Goal: Task Accomplishment & Management: Manage account settings

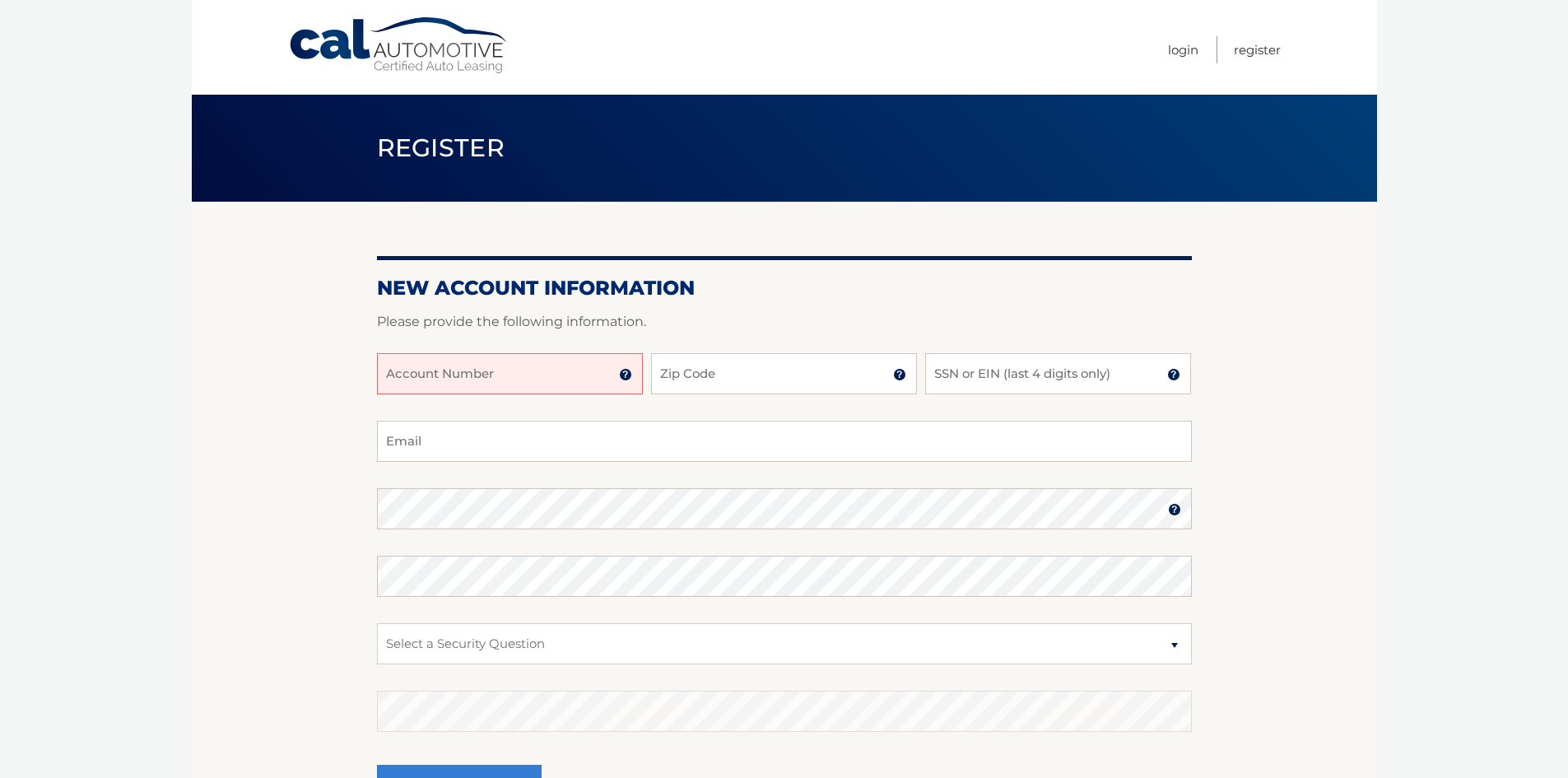
click at [497, 379] on input "Account Number" at bounding box center [509, 374] width 266 height 41
type input "44456008254"
click at [770, 374] on input "Zip Code" at bounding box center [784, 374] width 266 height 41
type input "07035"
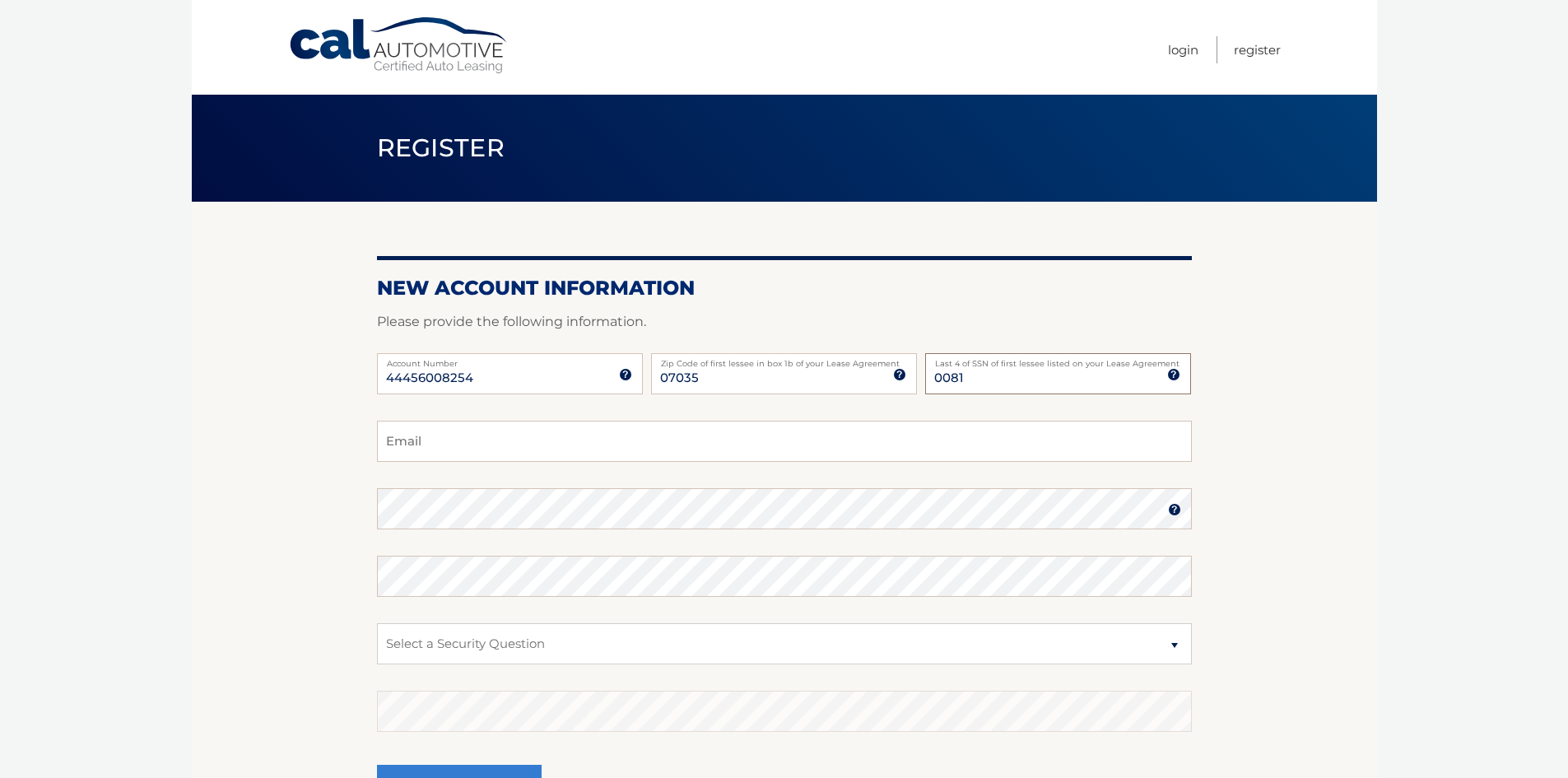
type input "0081"
click at [589, 431] on input "Email" at bounding box center [784, 441] width 814 height 41
type input "lesgough82@yahoo.com"
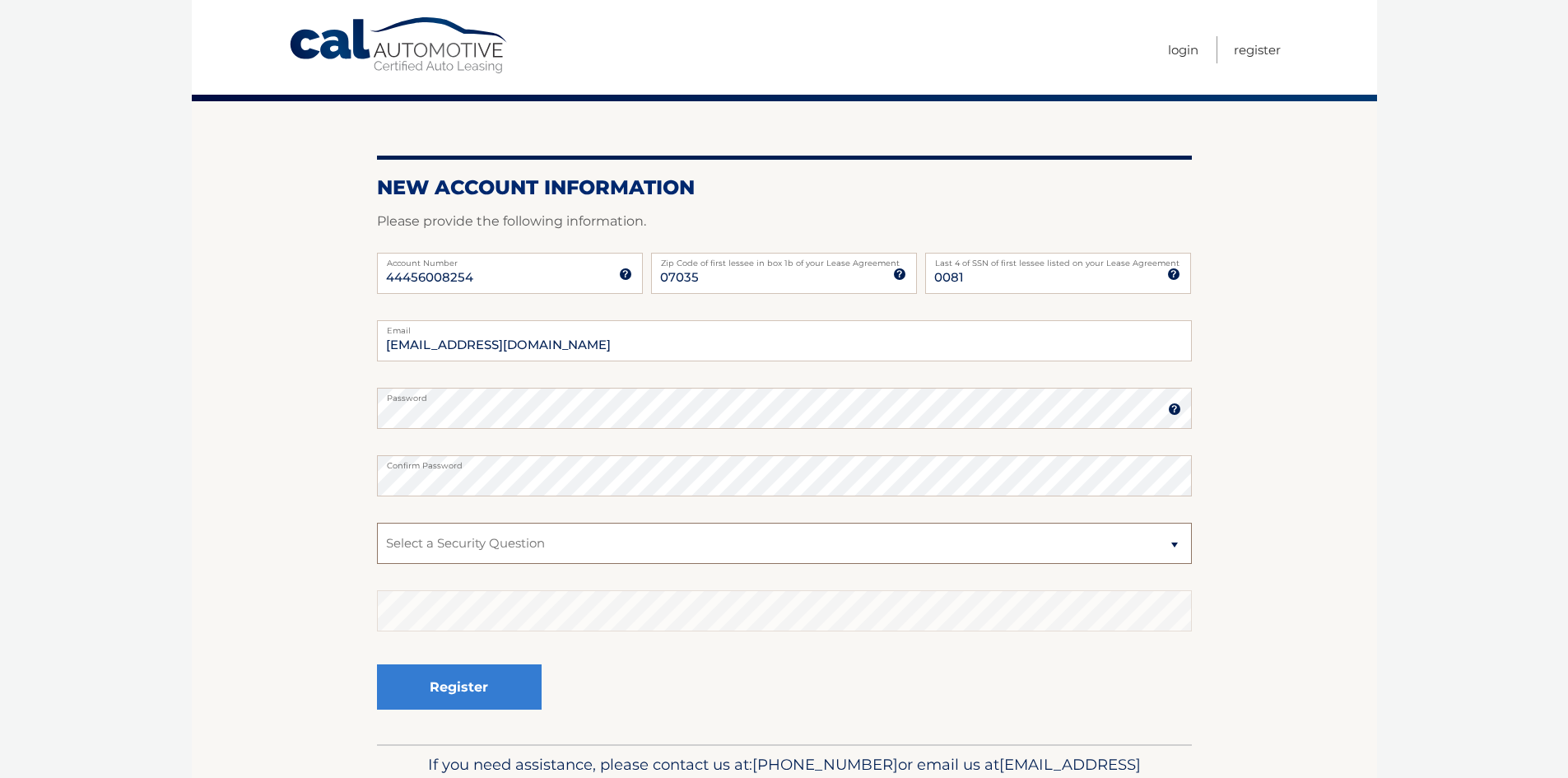
scroll to position [191, 0]
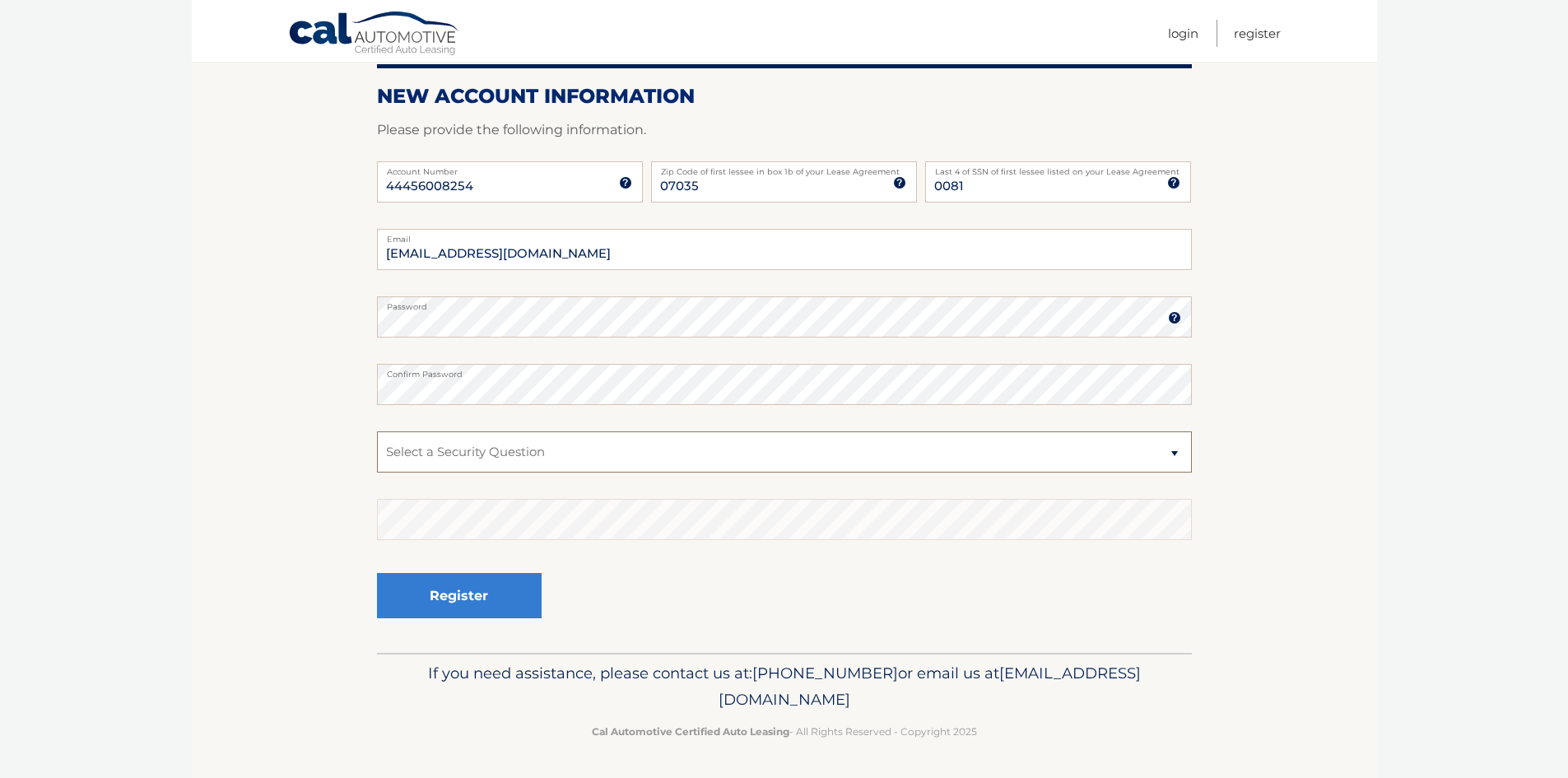
click at [508, 437] on select "Select a Security Question What was the name of your elementary school? What is…" at bounding box center [784, 452] width 814 height 41
select select "2"
click at [377, 432] on select "Select a Security Question What was the name of your elementary school? What is…" at bounding box center [784, 452] width 814 height 41
click at [470, 610] on button "Register" at bounding box center [459, 596] width 165 height 45
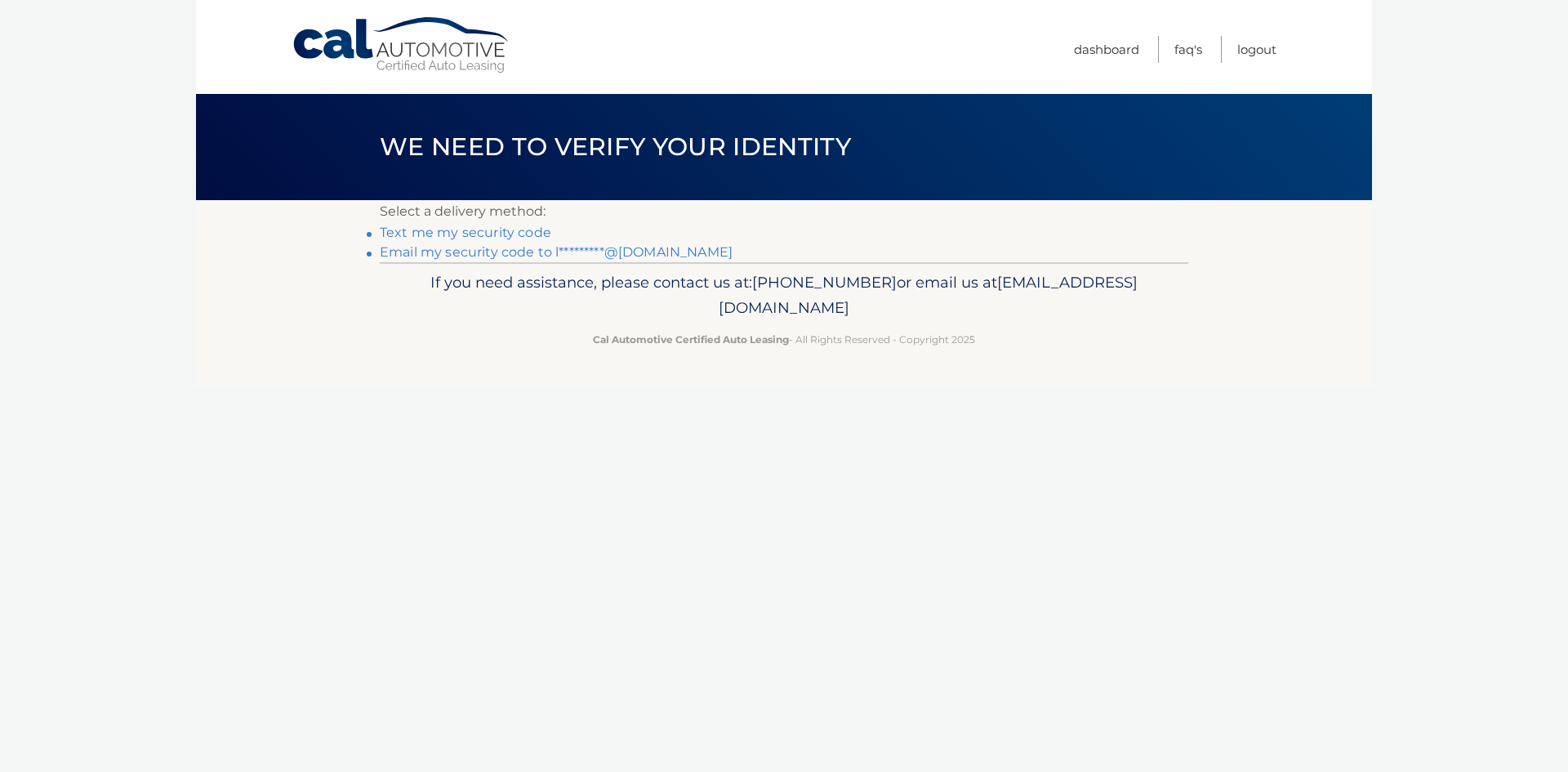
click at [472, 234] on link "Text me my security code" at bounding box center [465, 233] width 171 height 16
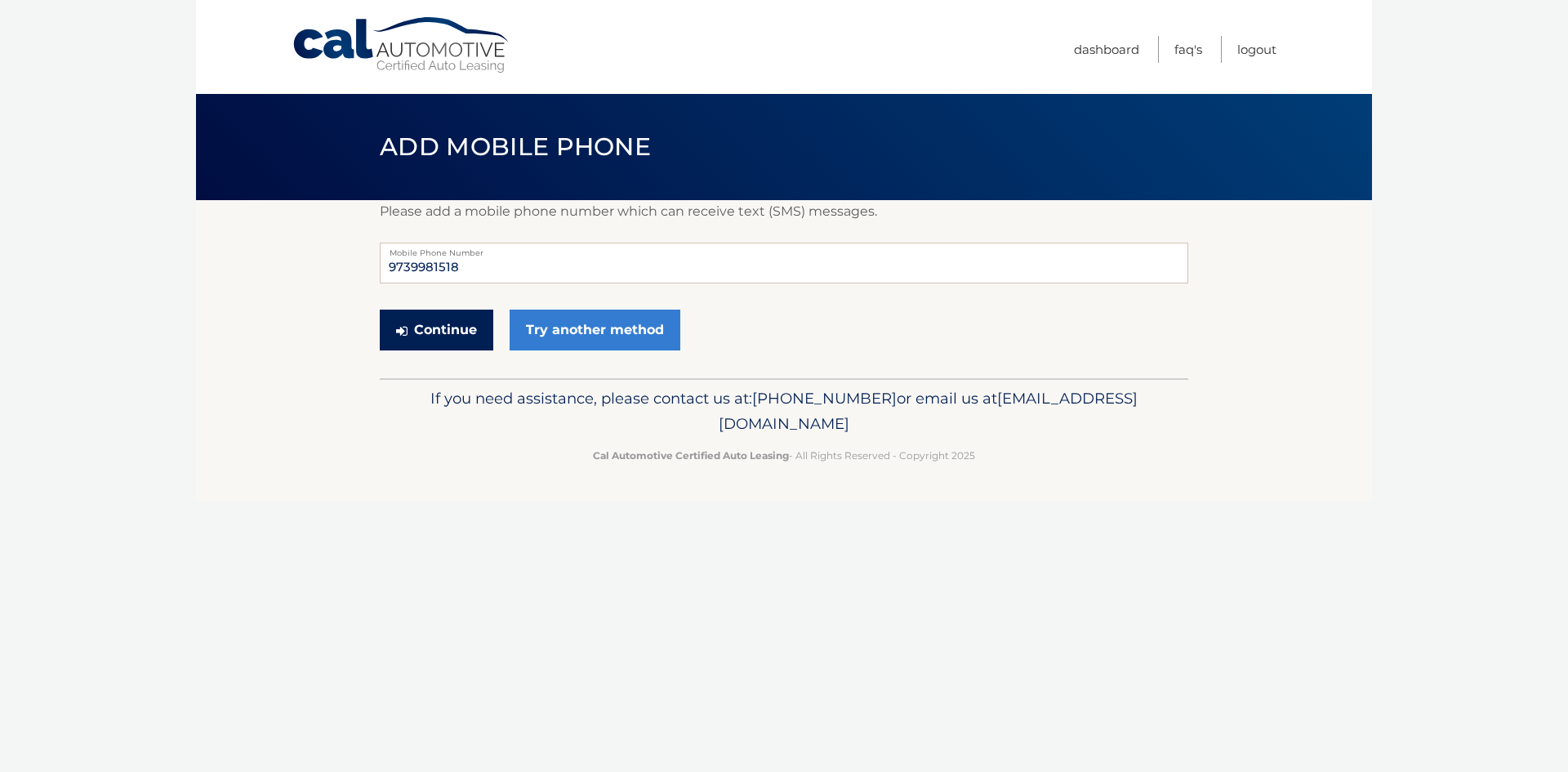
click at [444, 337] on button "Continue" at bounding box center [436, 330] width 114 height 41
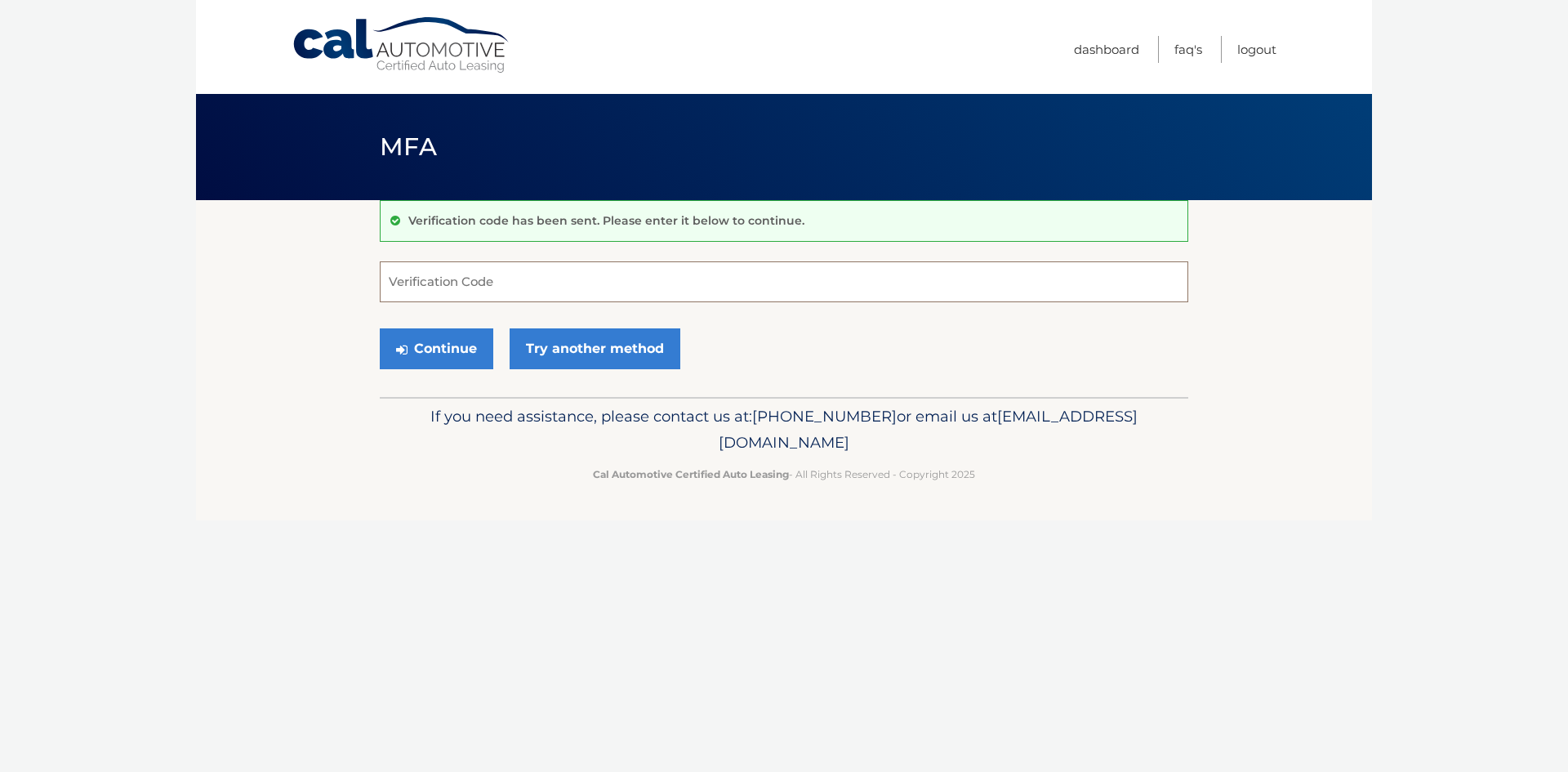
click at [509, 276] on input "Verification Code" at bounding box center [784, 281] width 808 height 41
type input "775417"
click at [427, 346] on button "Continue" at bounding box center [436, 349] width 114 height 41
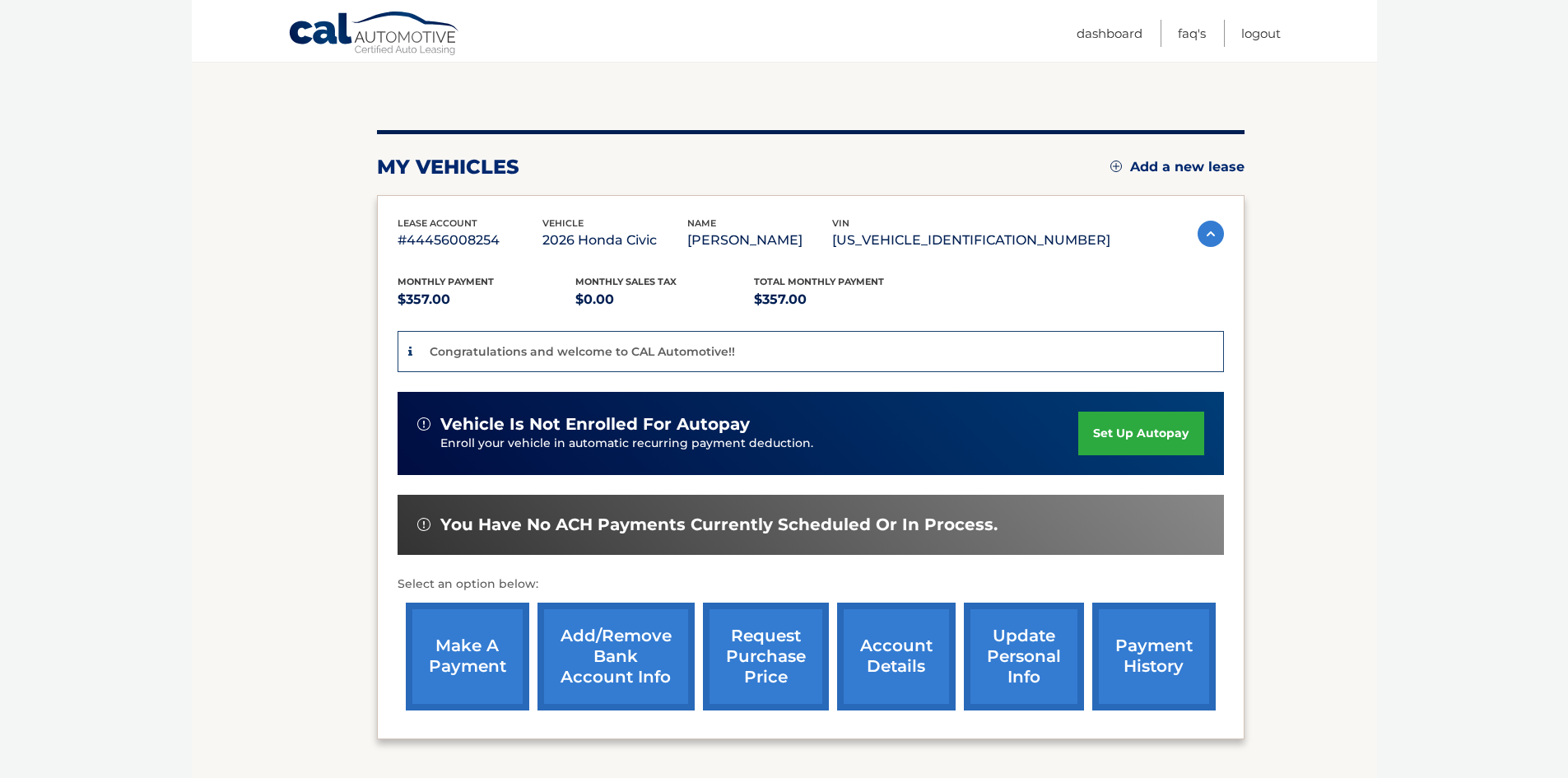
scroll to position [165, 0]
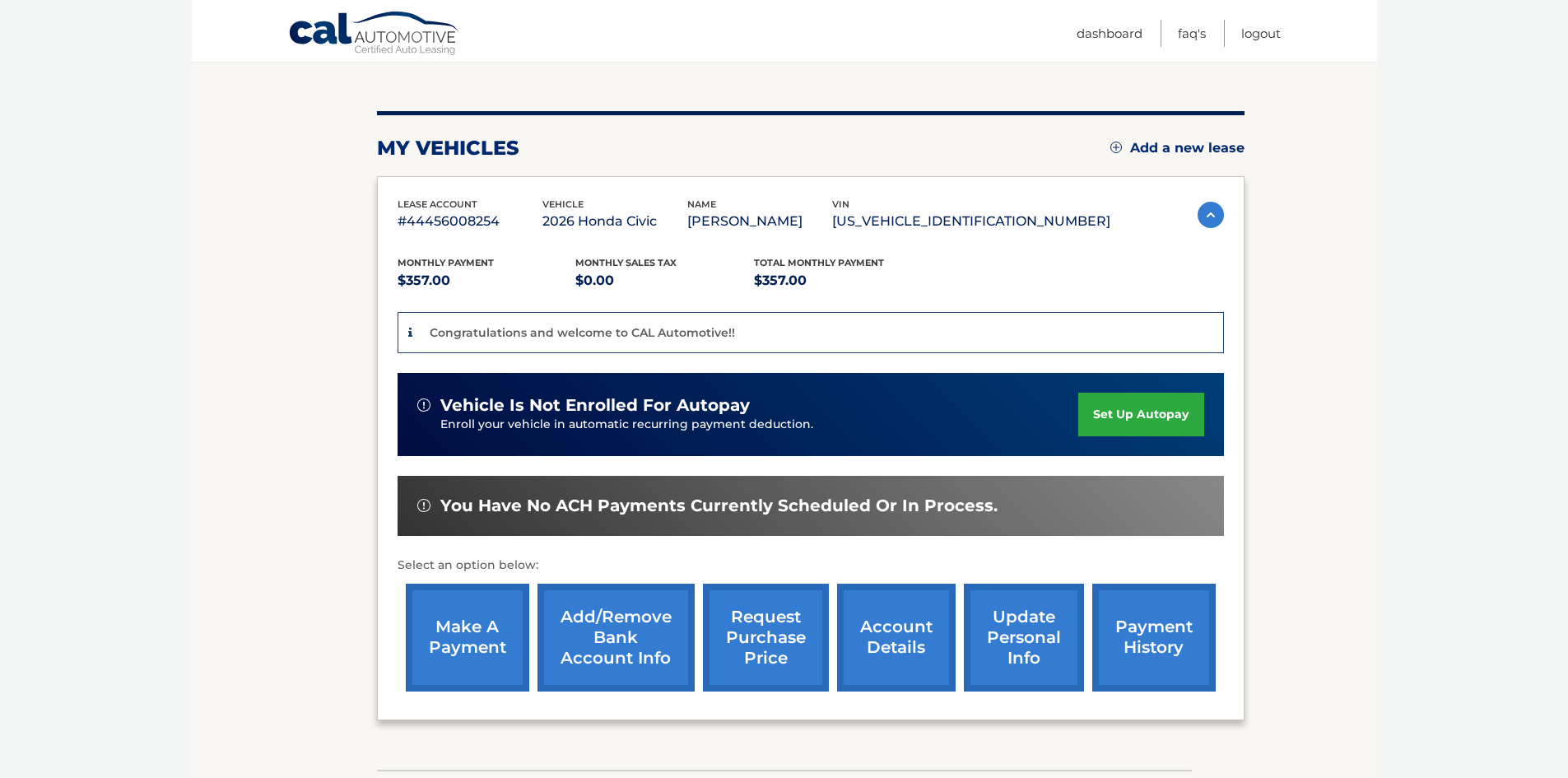
click at [1157, 408] on link "set up autopay" at bounding box center [1141, 414] width 126 height 43
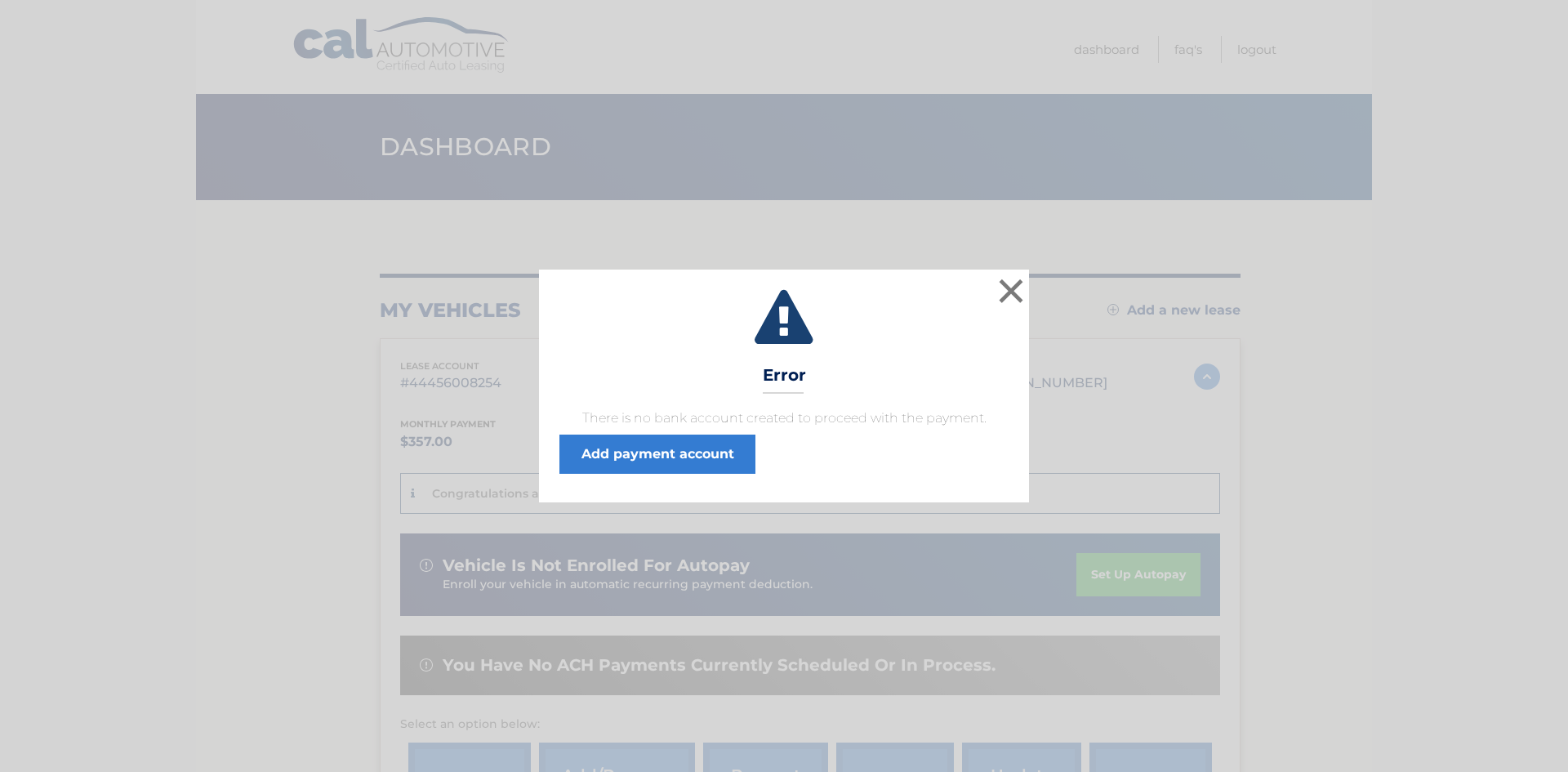
click at [717, 477] on div "× Error There is no bank account created to proceed with the payment. Add payme…" at bounding box center [784, 386] width 490 height 232
click at [715, 463] on link "Add payment account" at bounding box center [657, 454] width 196 height 39
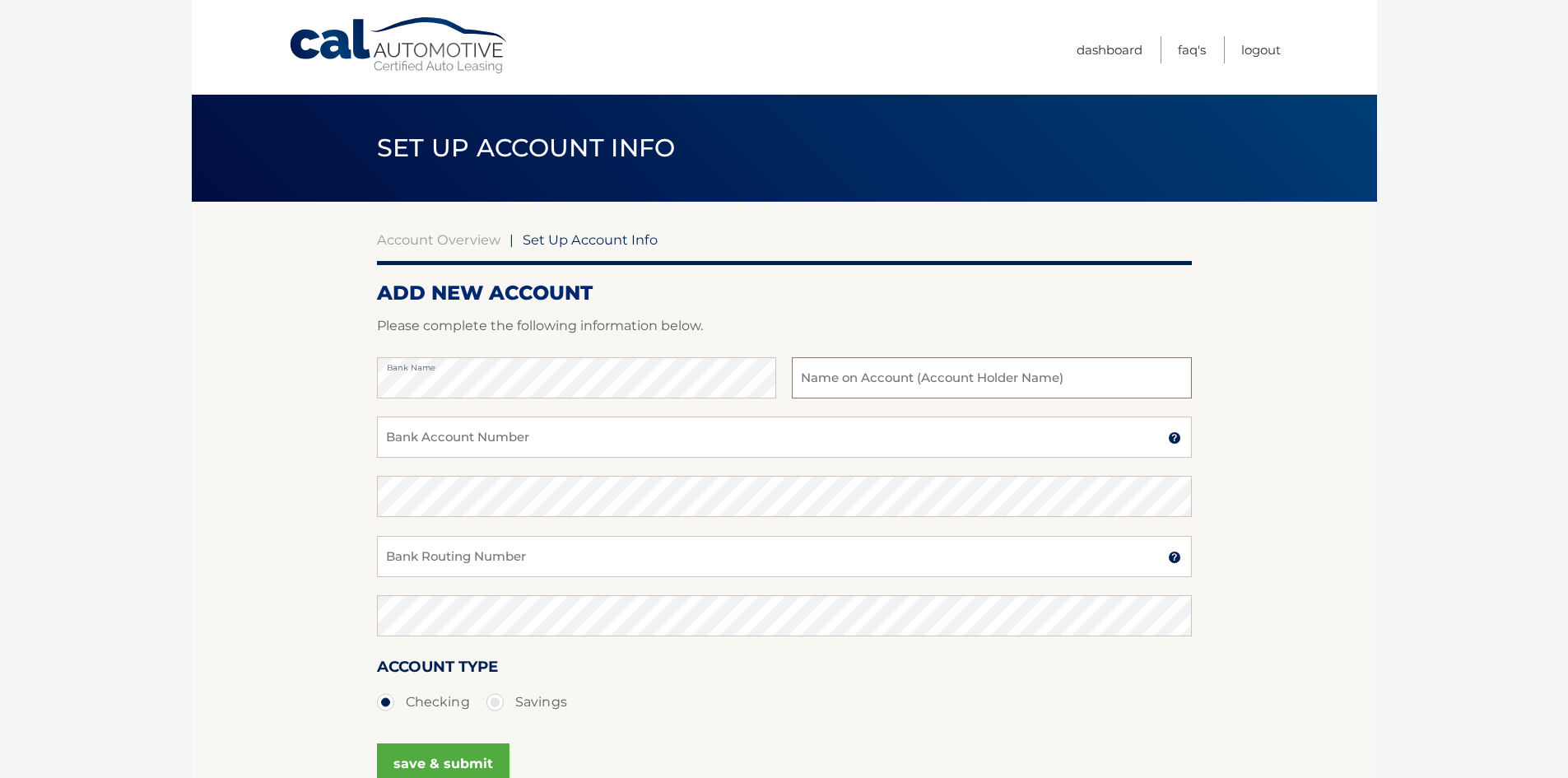
click at [873, 379] on input "text" at bounding box center [991, 378] width 399 height 41
type input "[PERSON_NAME]"
click at [482, 445] on input "Bank Account Number" at bounding box center [784, 437] width 814 height 41
drag, startPoint x: 470, startPoint y: 436, endPoint x: 284, endPoint y: 411, distance: 187.7
click at [284, 411] on section "Account Overview | Set Up Account Info ADD NEW ACCOUNT Please complete the foll…" at bounding box center [784, 516] width 1185 height 628
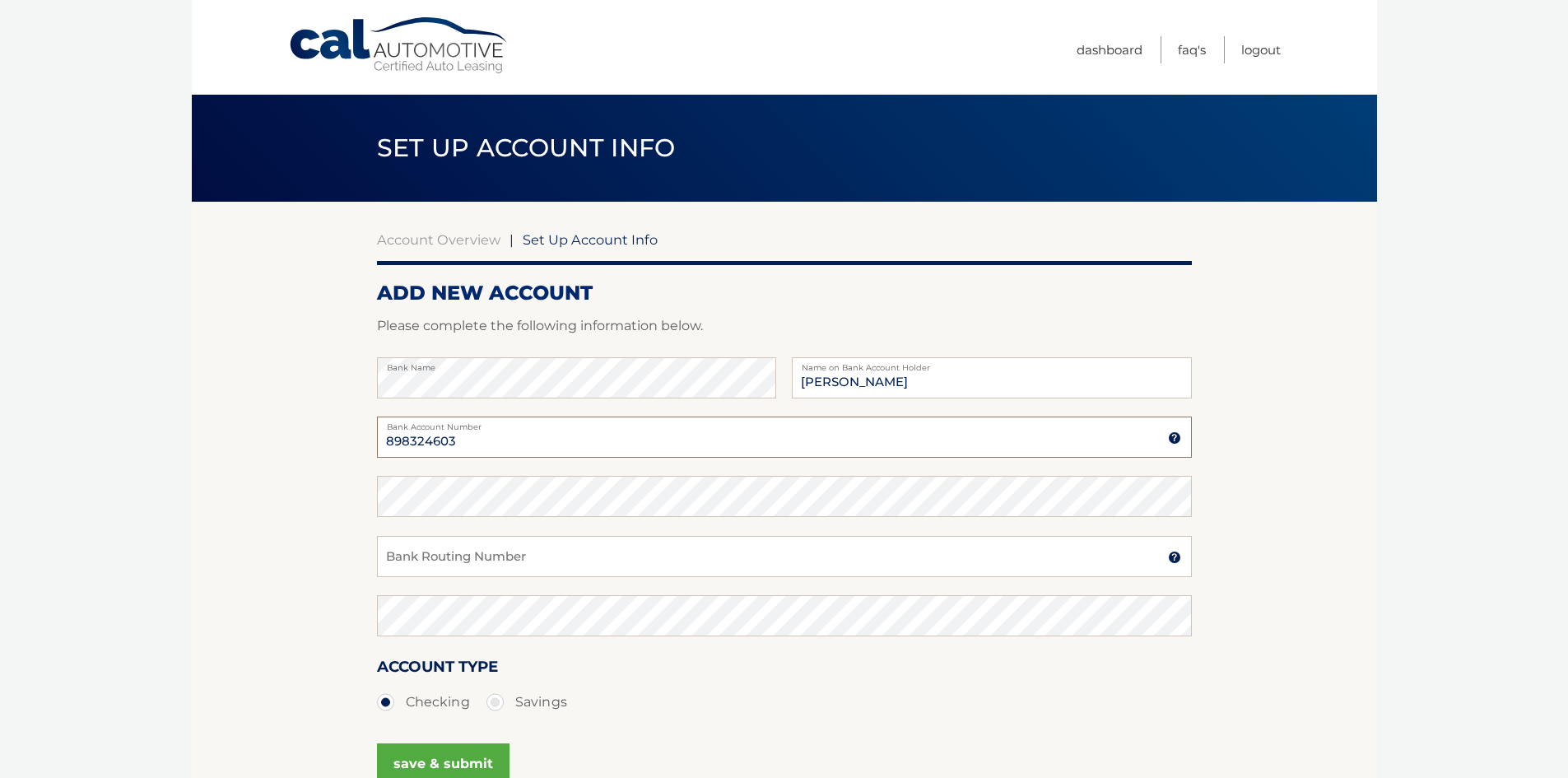
type input "898324603"
click at [463, 559] on input "Bank Routing Number" at bounding box center [784, 556] width 814 height 41
type input "021202337"
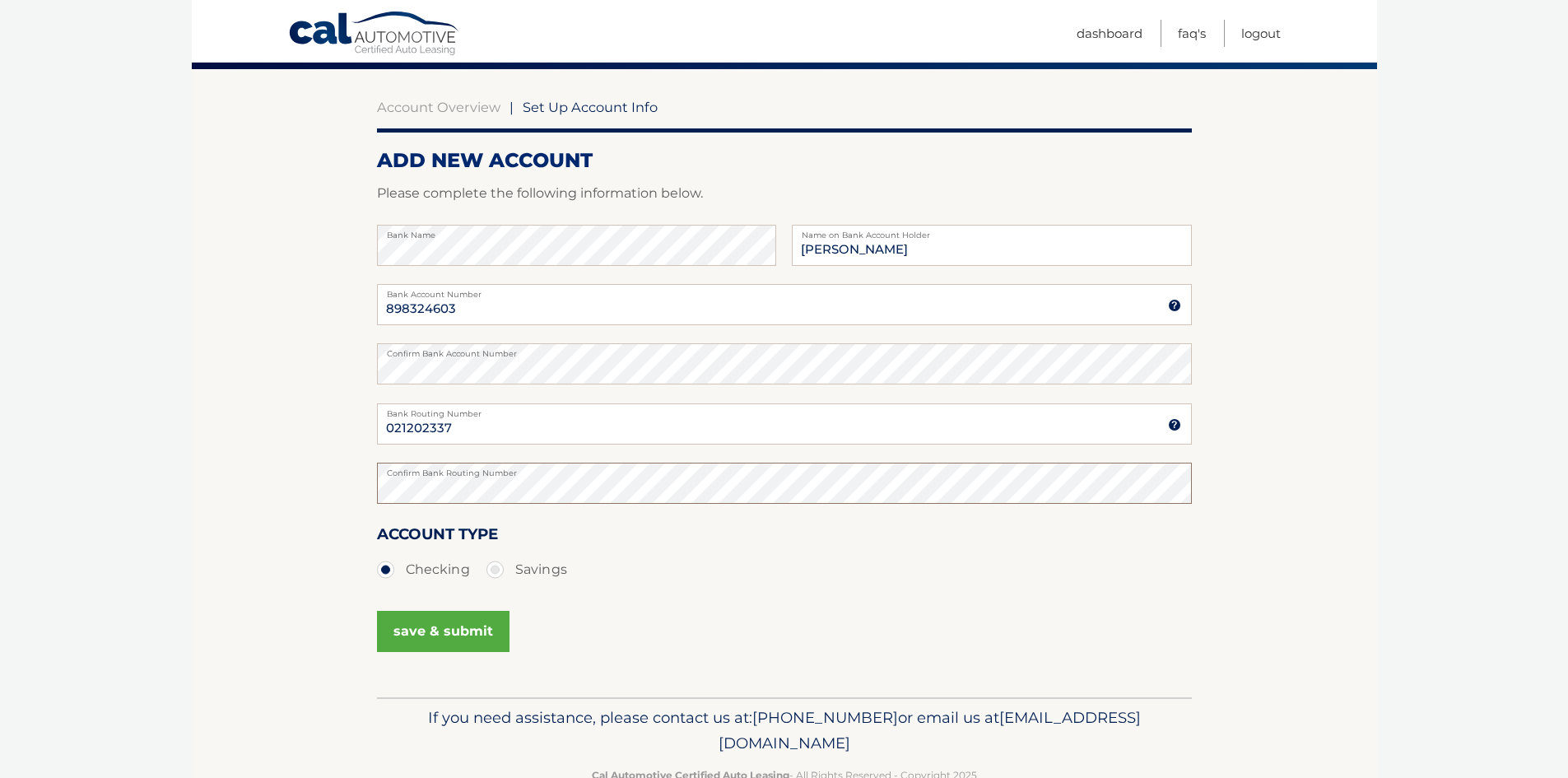
scroll to position [165, 0]
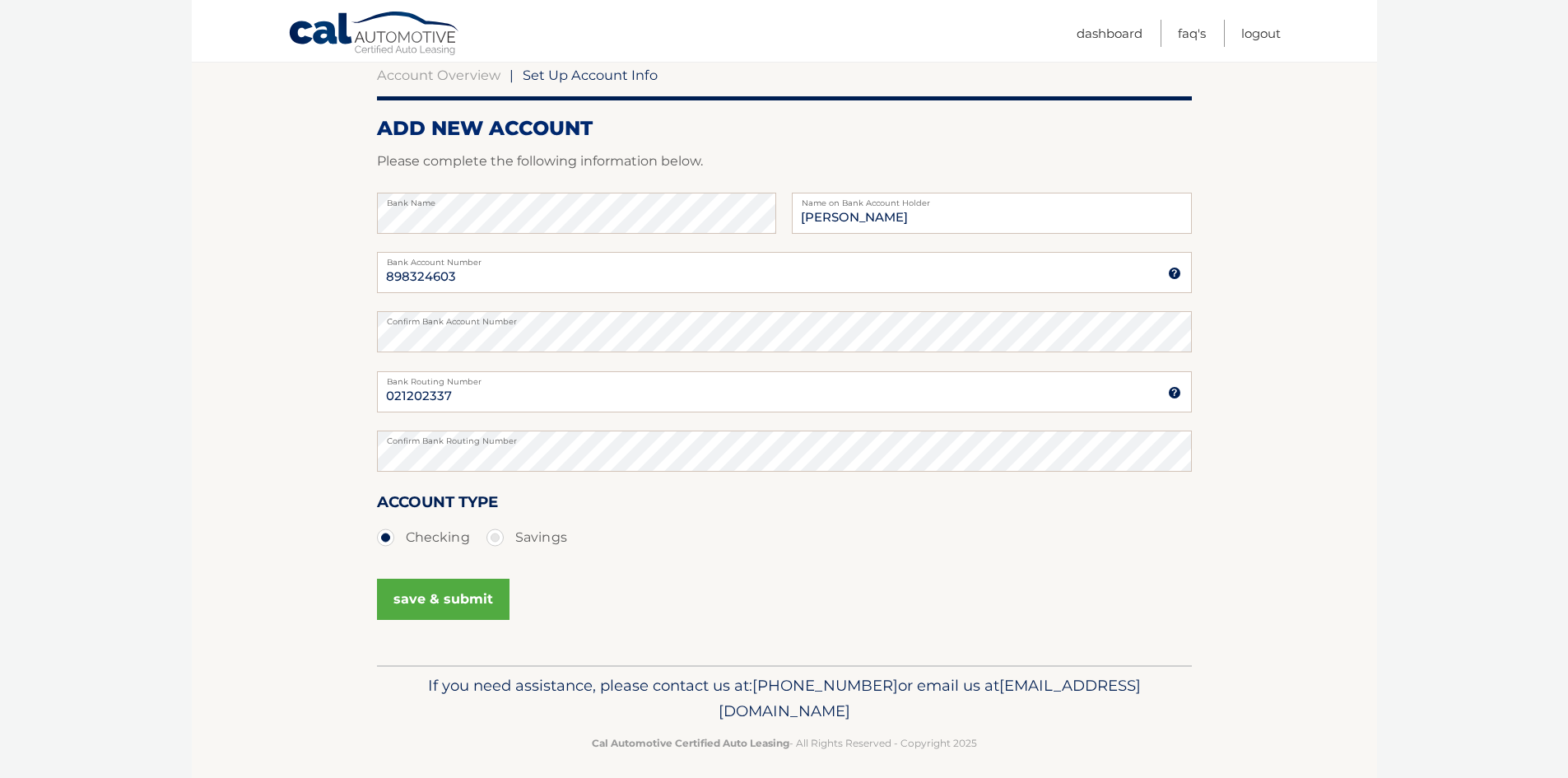
click at [781, 595] on div "save & submit" at bounding box center [784, 608] width 814 height 74
click at [458, 598] on button "save & submit" at bounding box center [443, 599] width 132 height 41
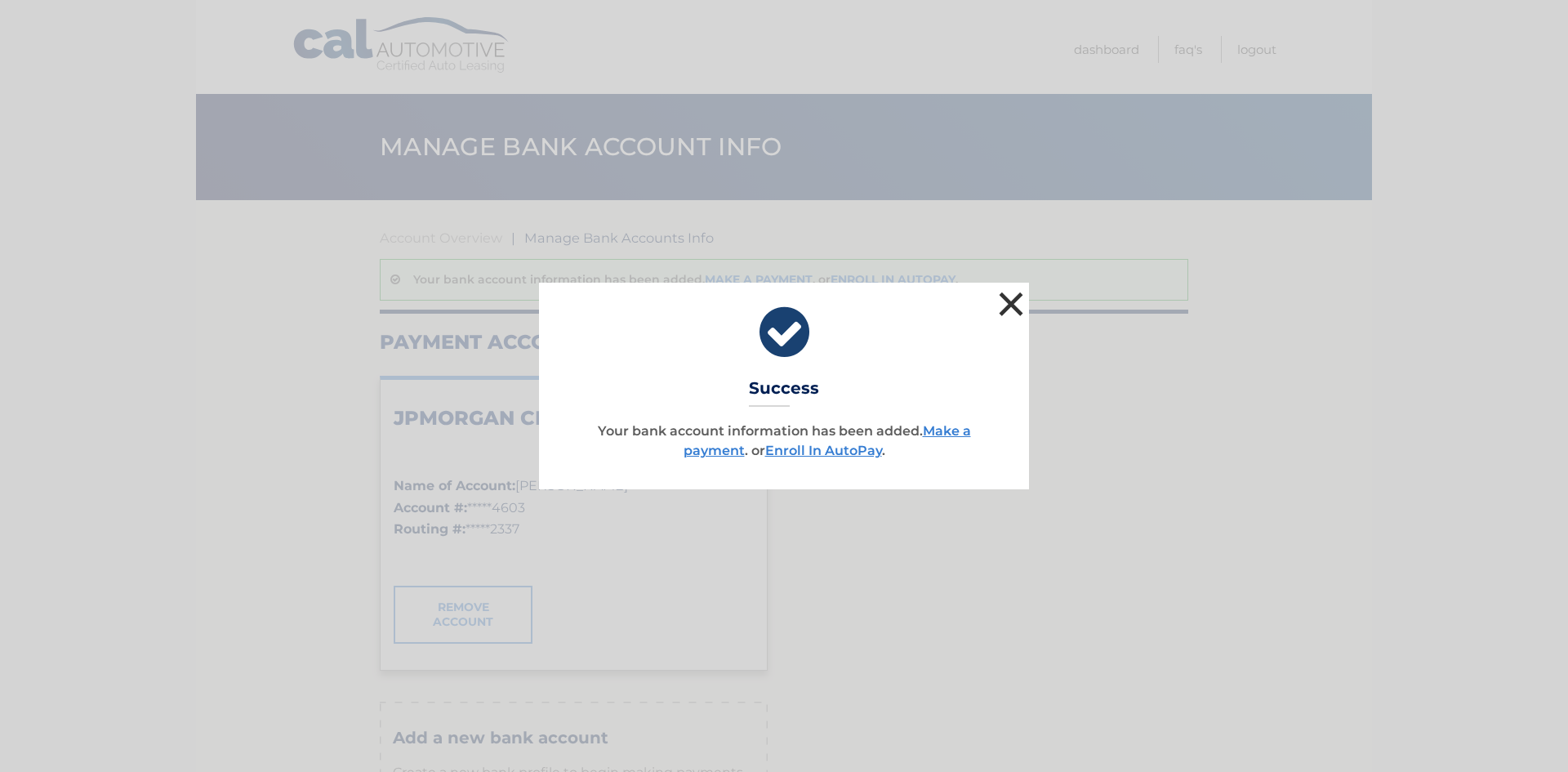
click at [1012, 302] on button "×" at bounding box center [1011, 304] width 33 height 33
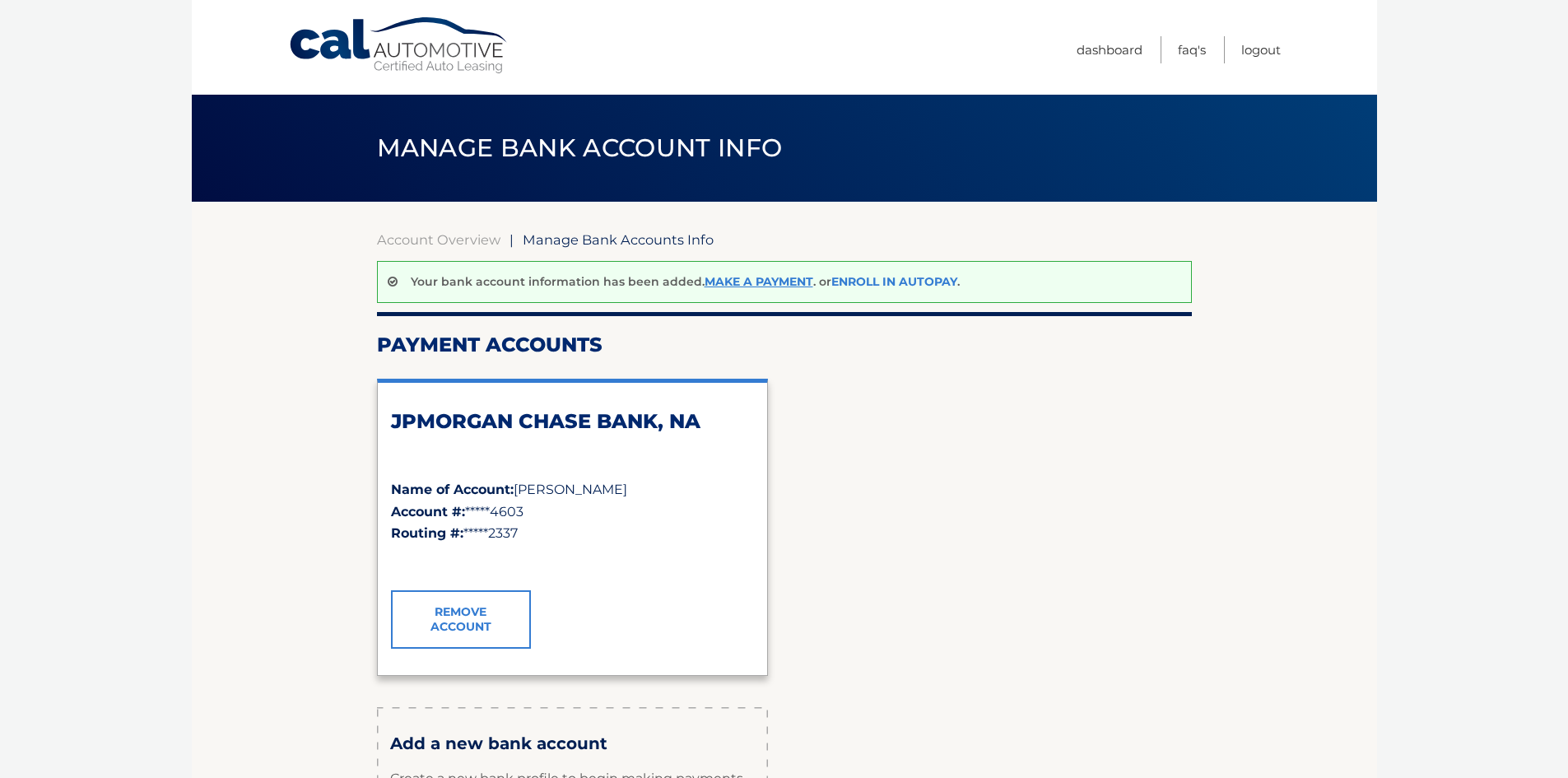
click at [922, 284] on link "Enroll In AutoPay" at bounding box center [894, 281] width 126 height 15
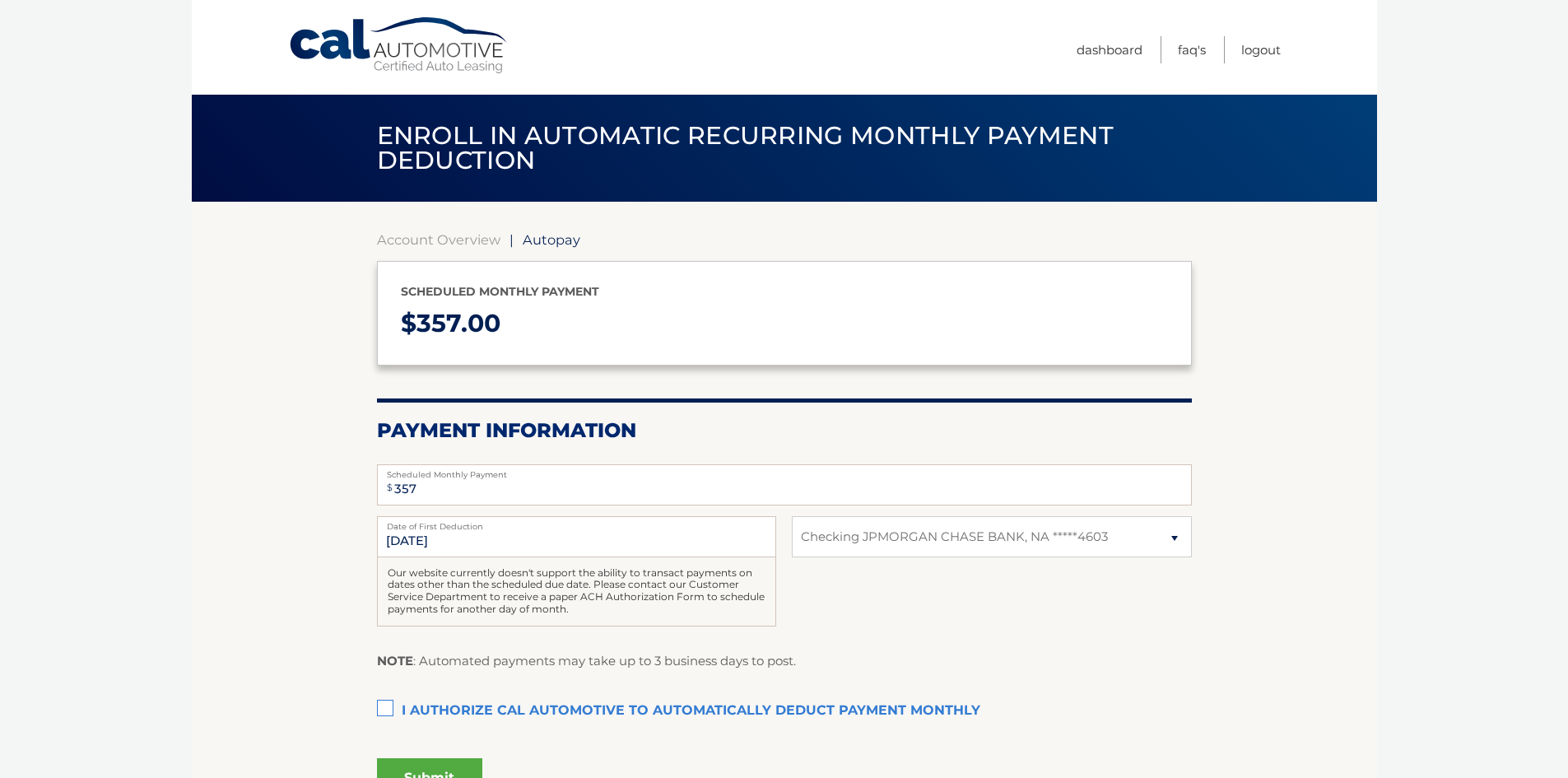
select select "MTU0NzA5OWMtNWYxYi00ZGJmLWFmYTQtMGY2ZDllZjhhNWIw"
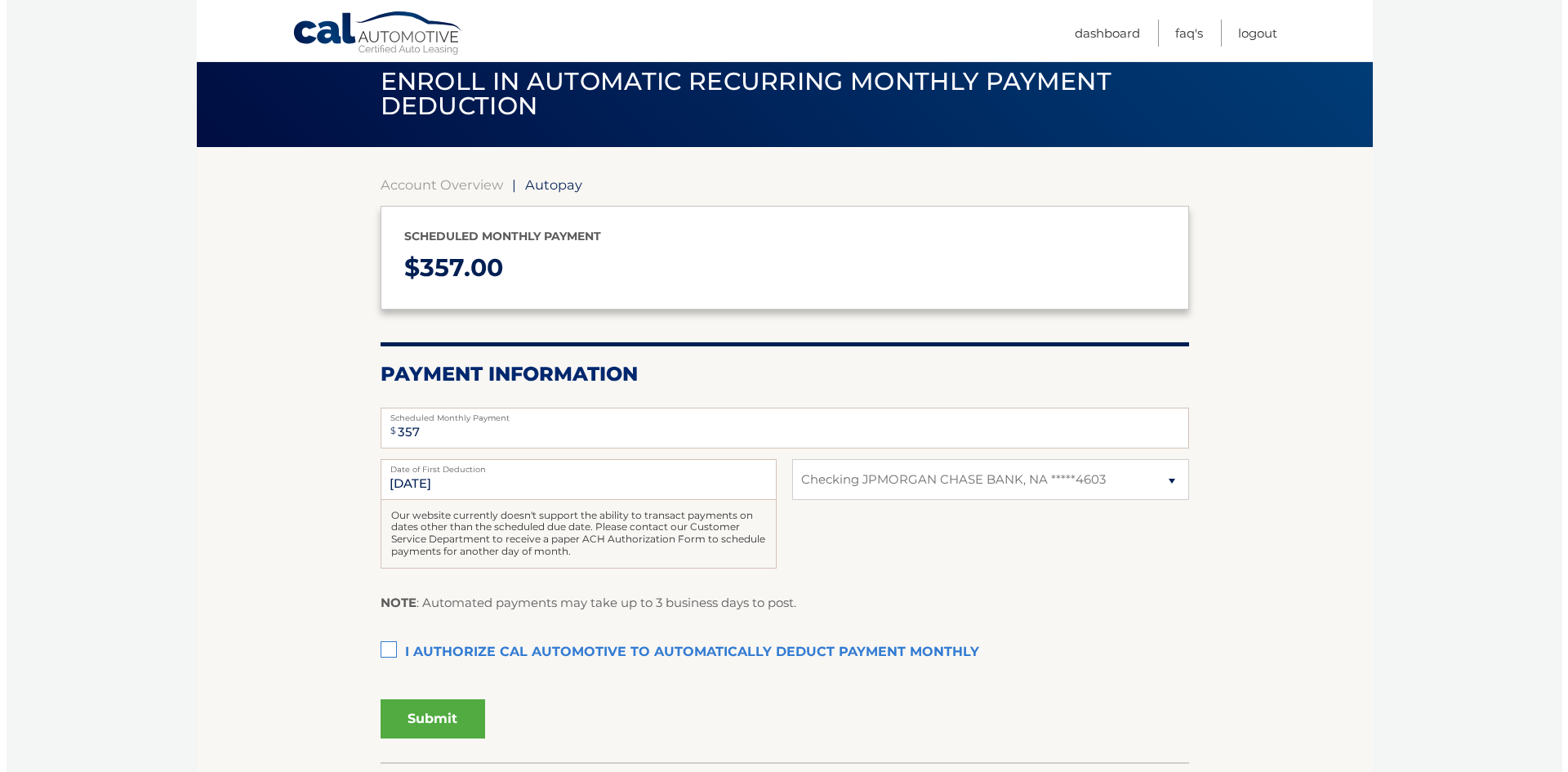
scroll to position [82, 0]
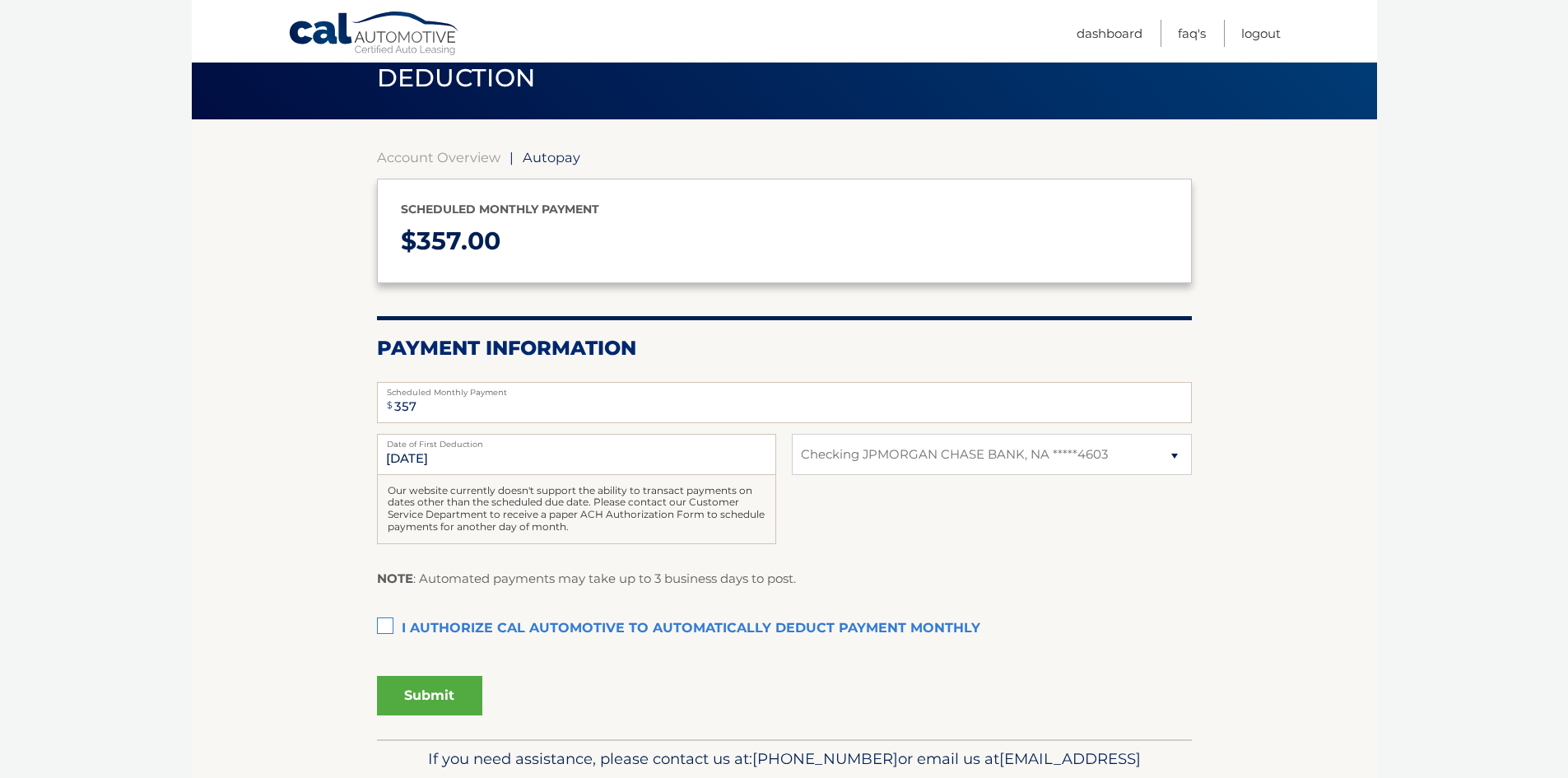
click at [385, 619] on label "I authorize cal automotive to automatically deduct payment monthly This checkbo…" at bounding box center [784, 629] width 814 height 33
click at [0, 0] on input "I authorize cal automotive to automatically deduct payment monthly This checkbo…" at bounding box center [0, 0] width 0 height 0
click at [448, 695] on button "Submit" at bounding box center [429, 696] width 105 height 39
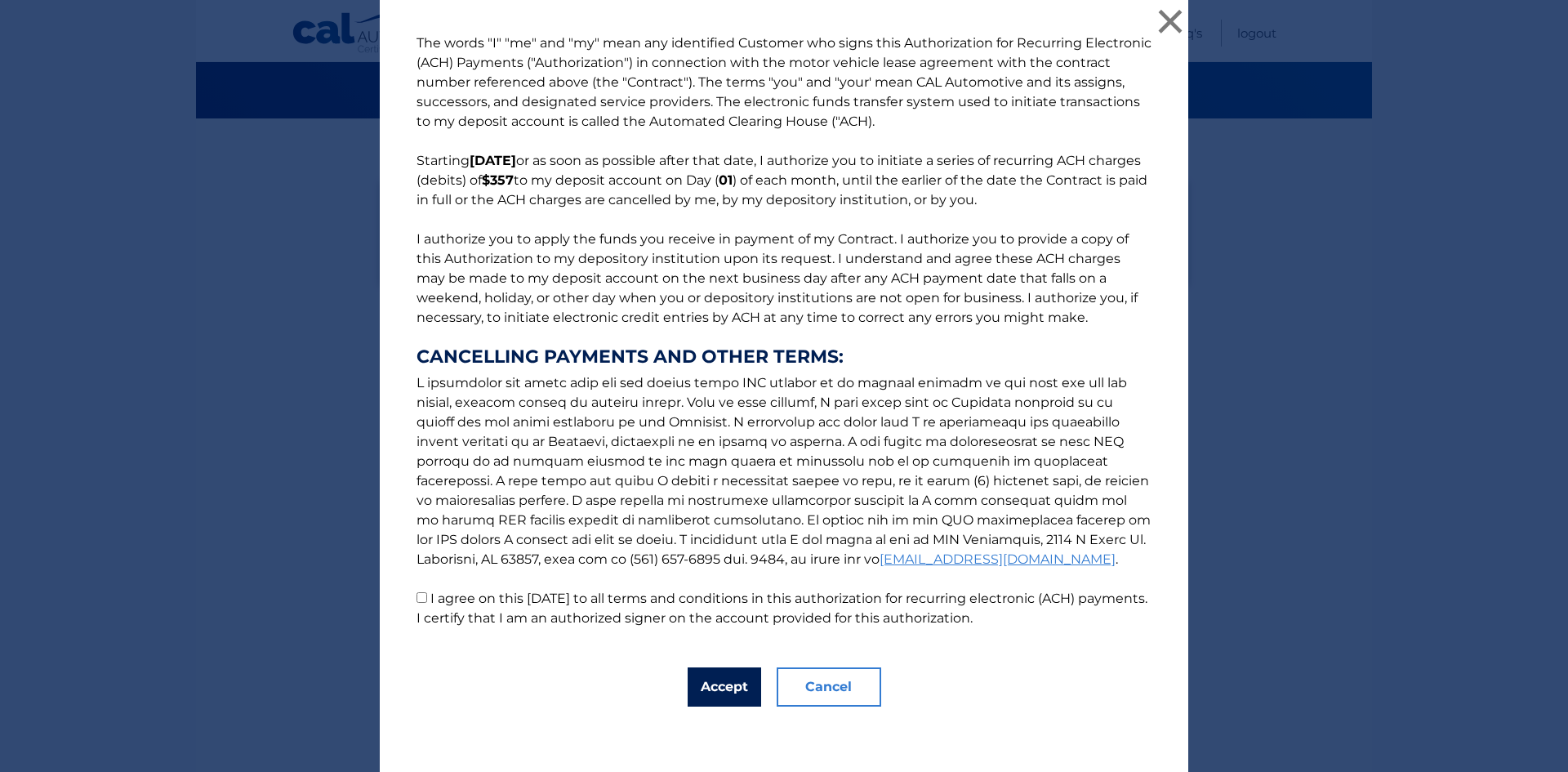
click at [722, 688] on button "Accept" at bounding box center [723, 686] width 73 height 39
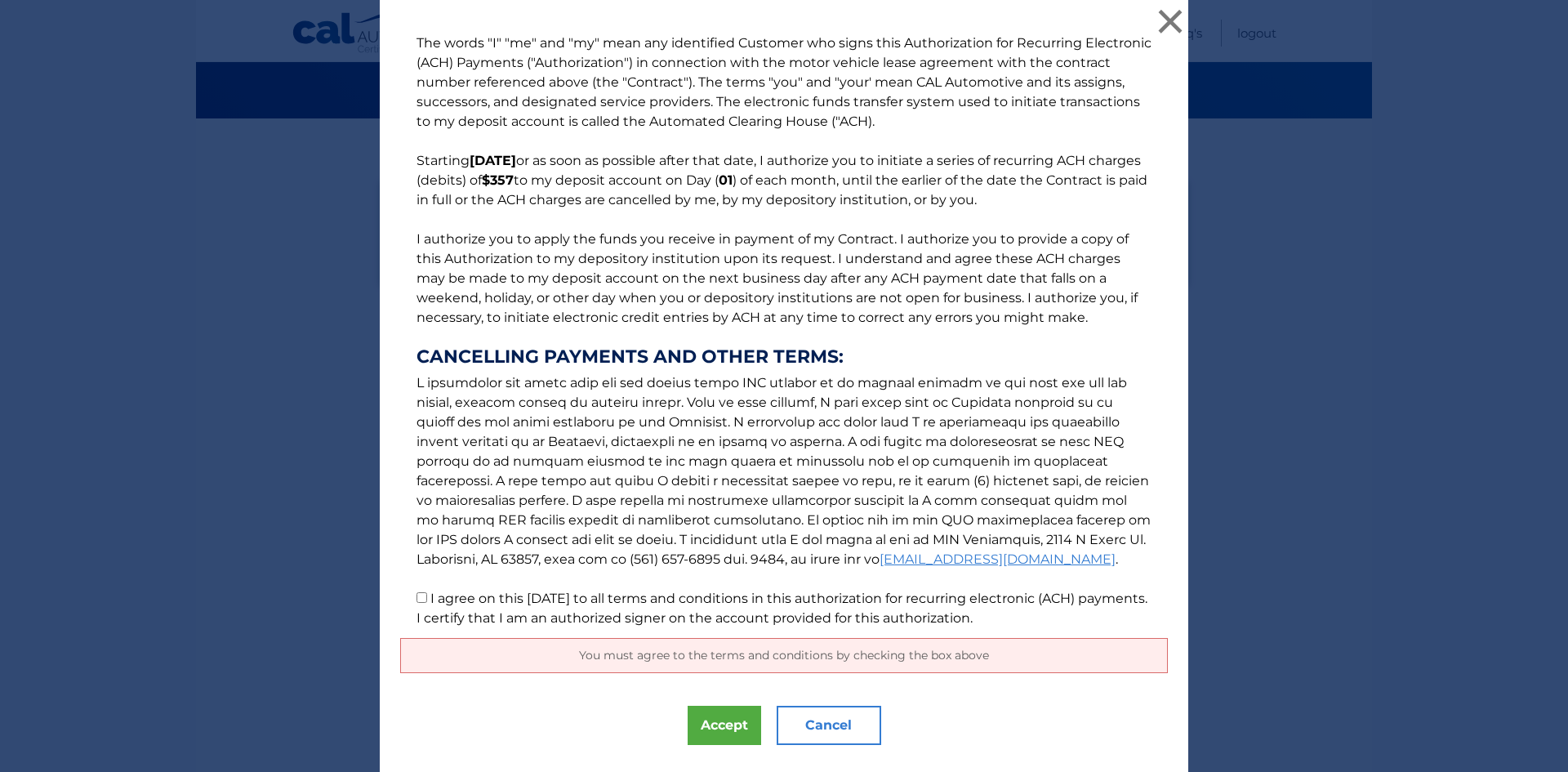
click at [419, 599] on input "I agree on this 09/17/2025 to all terms and conditions in this authorization fo…" at bounding box center [421, 597] width 11 height 11
checkbox input "true"
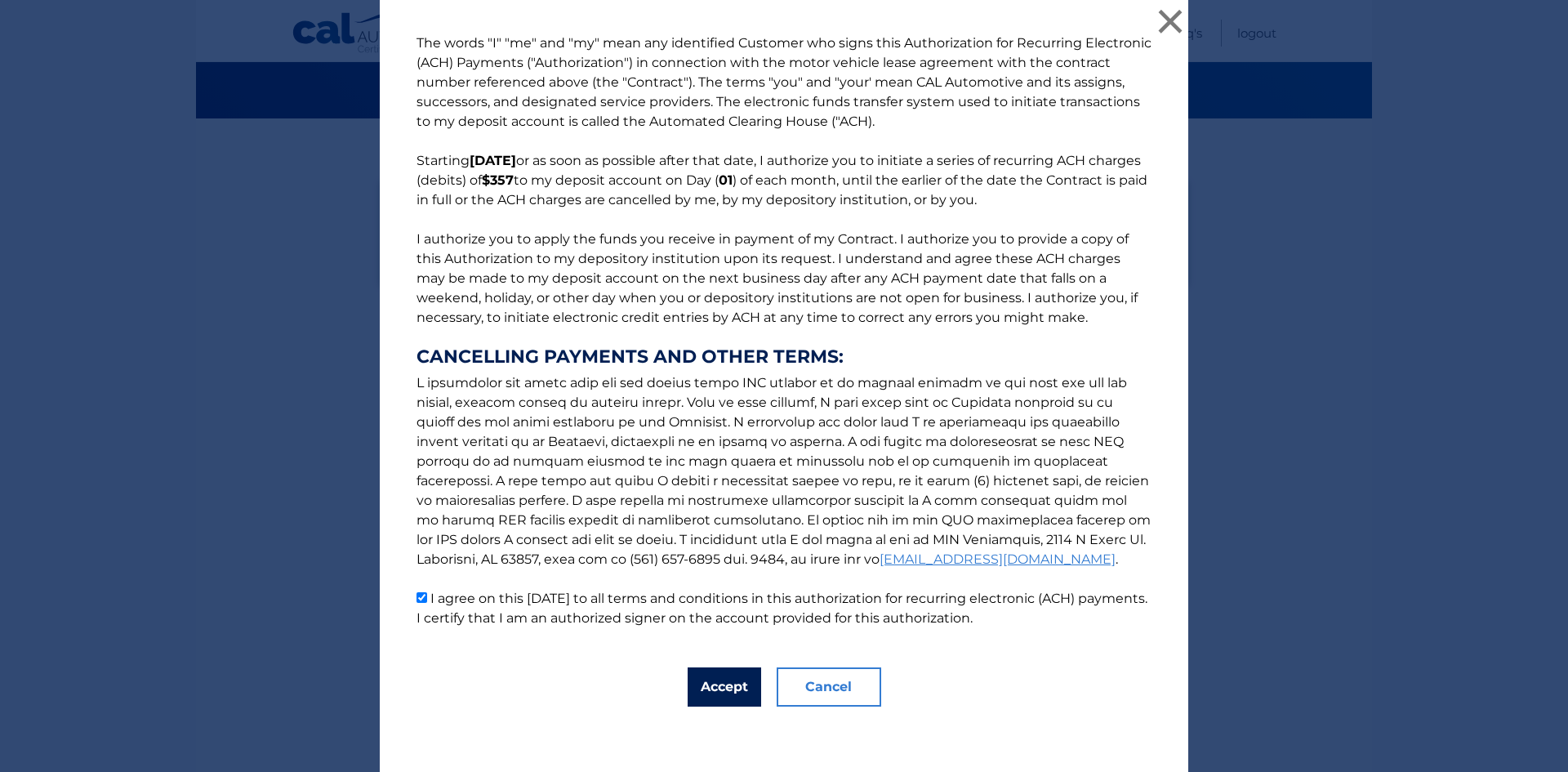
click at [729, 689] on button "Accept" at bounding box center [723, 686] width 73 height 39
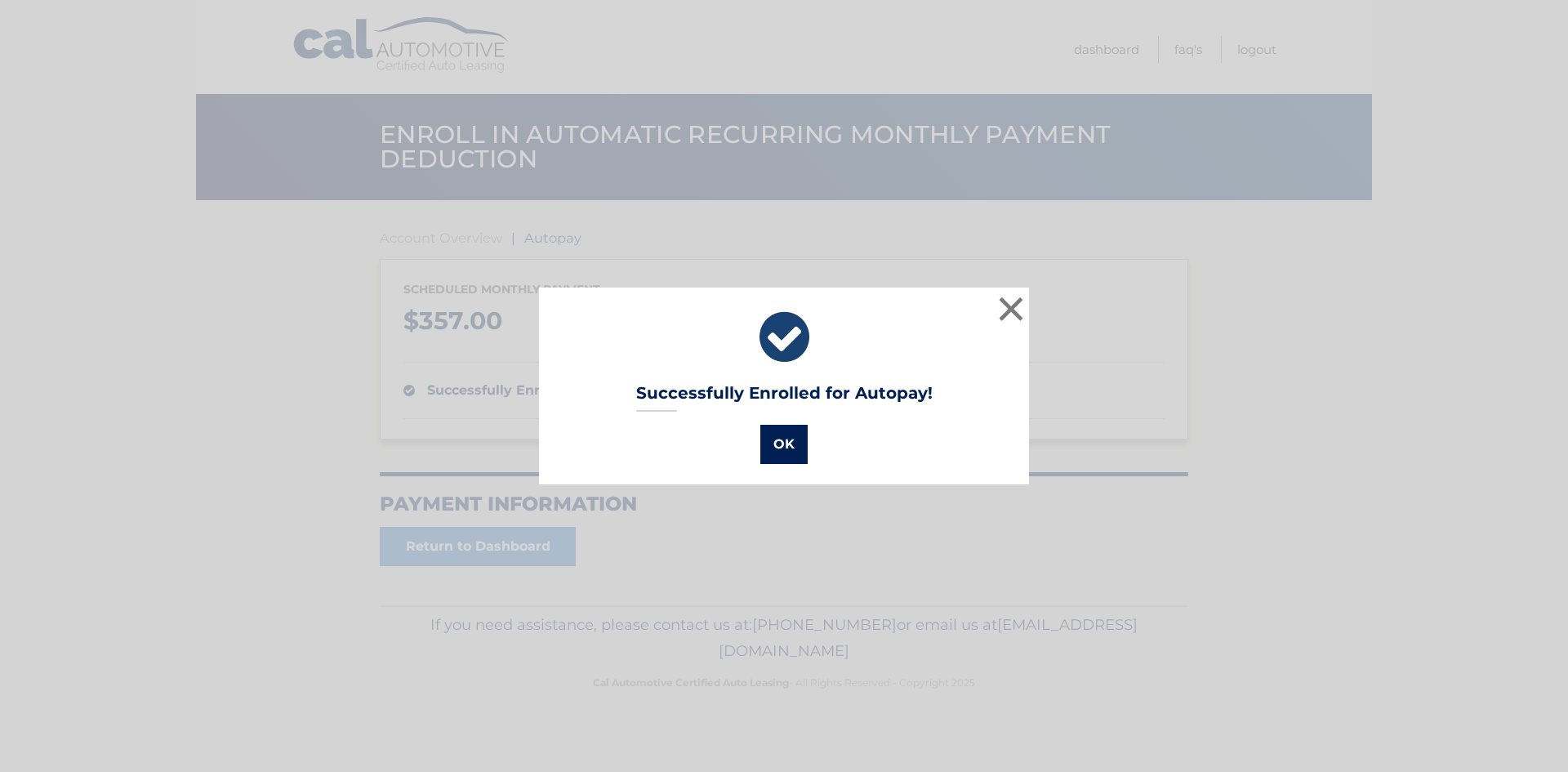
click at [781, 441] on button "OK" at bounding box center [784, 444] width 48 height 39
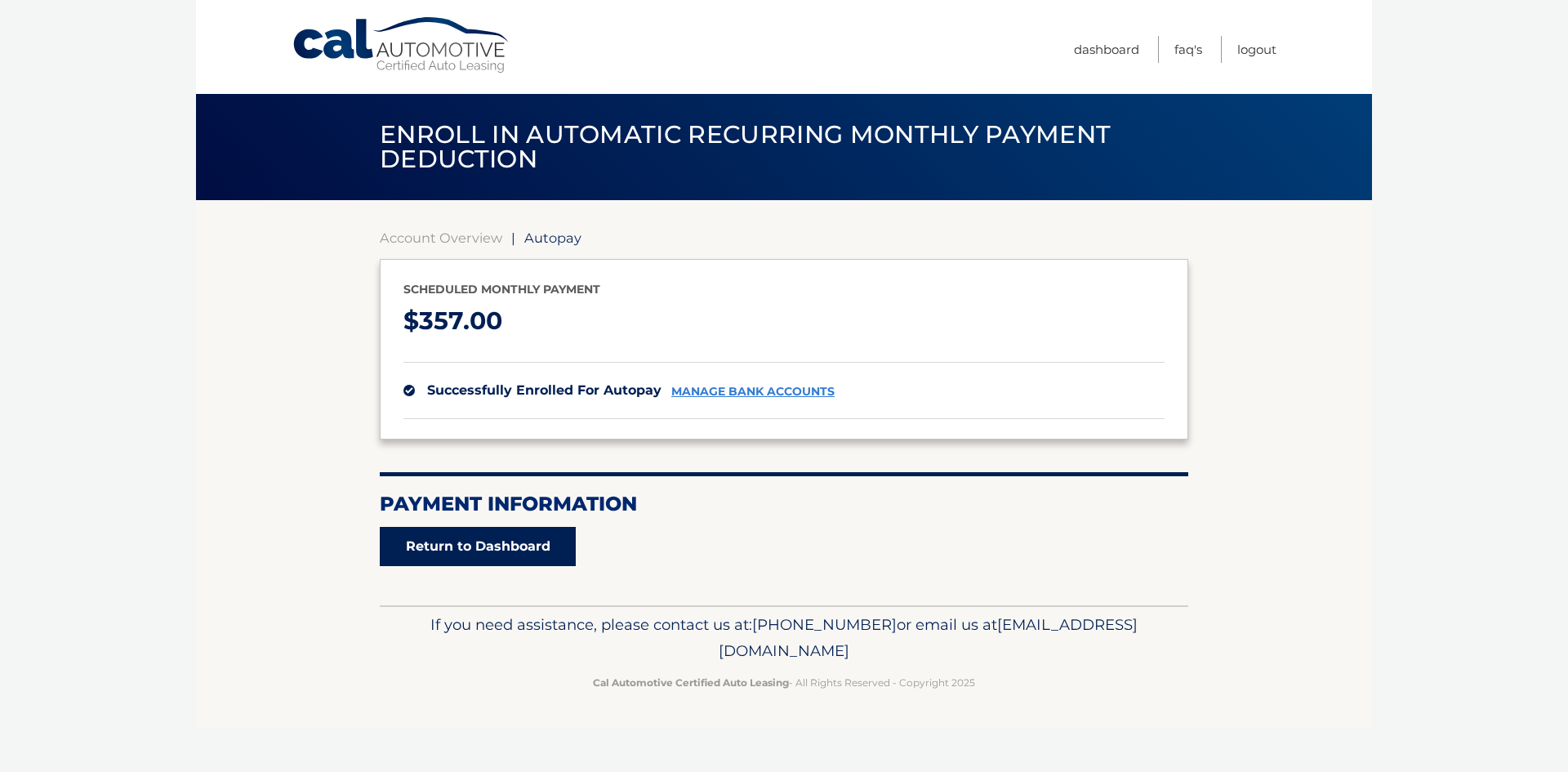
click at [524, 557] on link "Return to Dashboard" at bounding box center [477, 546] width 196 height 39
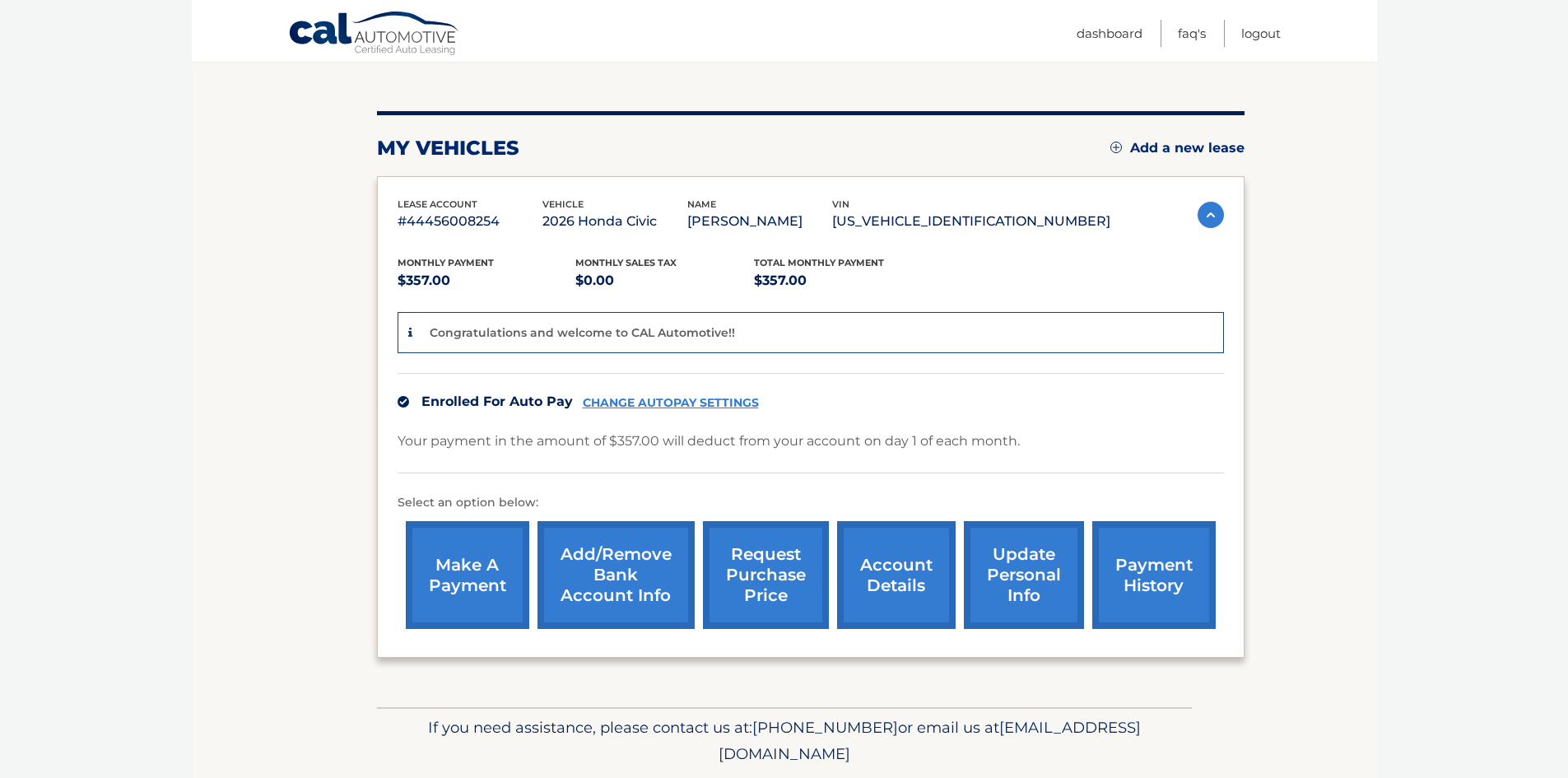
scroll to position [219, 0]
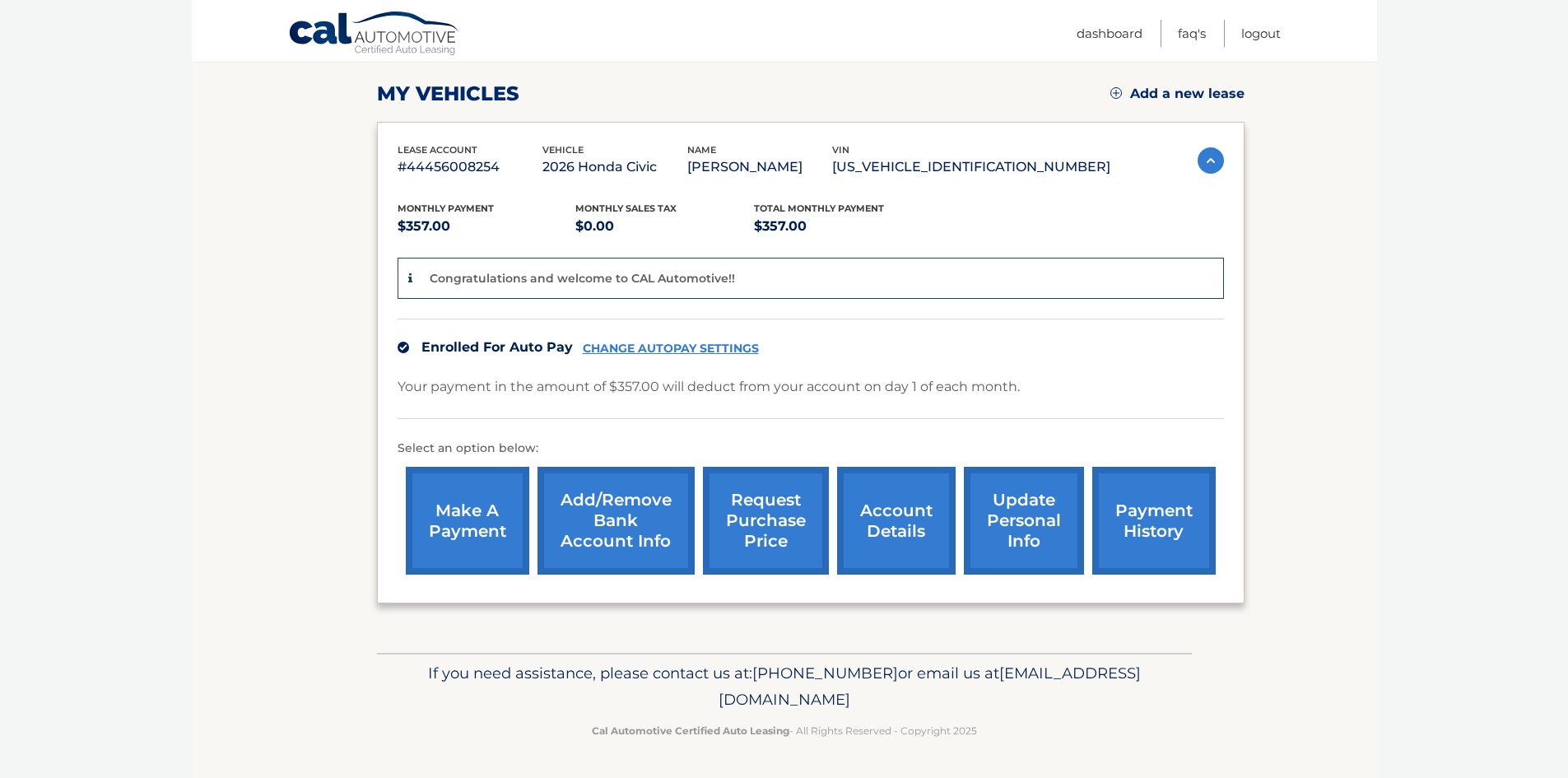
click at [1025, 508] on link "update personal info" at bounding box center [1023, 521] width 120 height 108
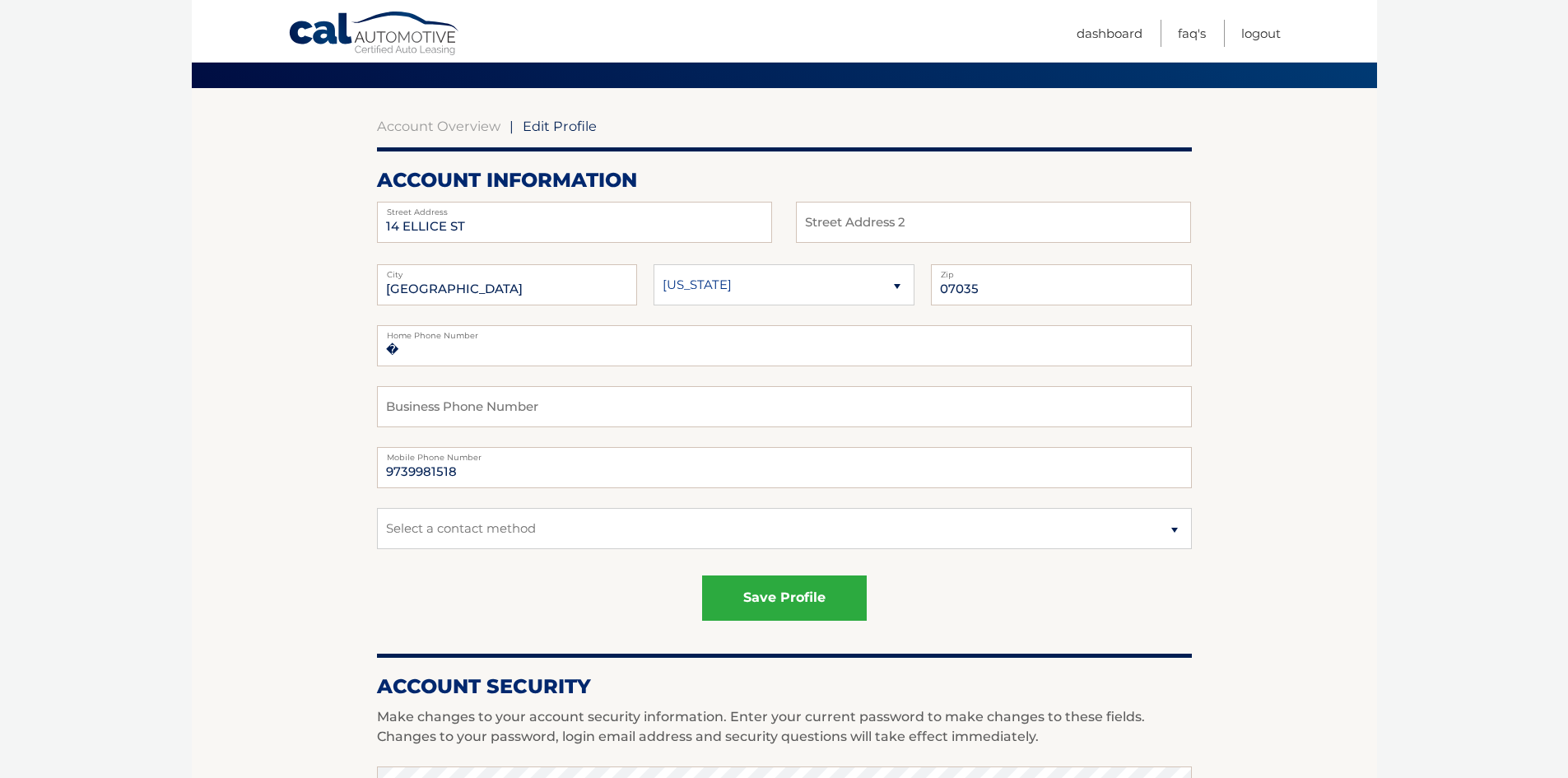
scroll to position [165, 0]
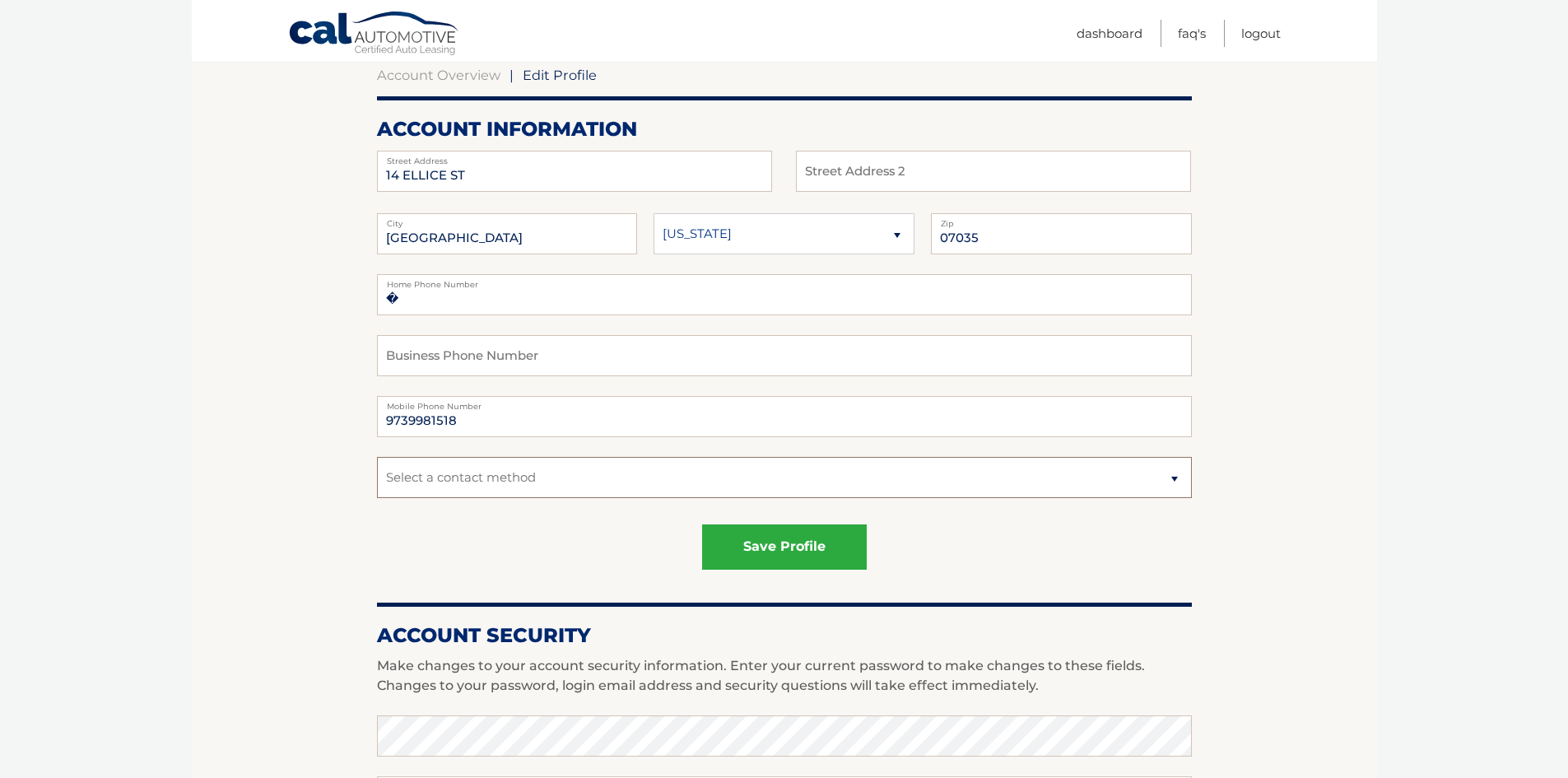
click at [754, 472] on select "Select a contact method Mobile Home" at bounding box center [784, 478] width 814 height 41
select select "1"
click at [377, 457] on select "Select a contact method Mobile Home" at bounding box center [784, 478] width 814 height 41
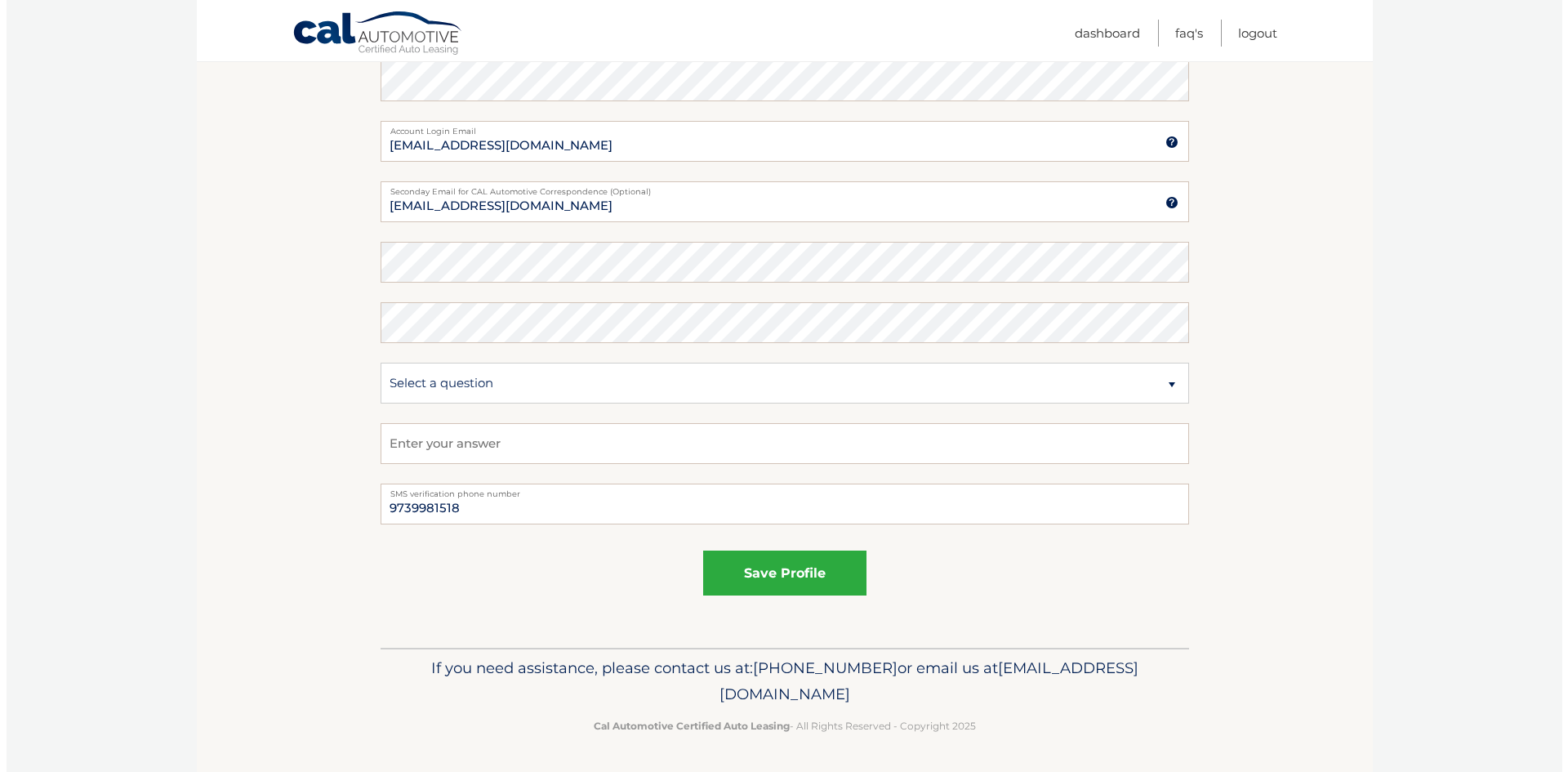
scroll to position [404, 0]
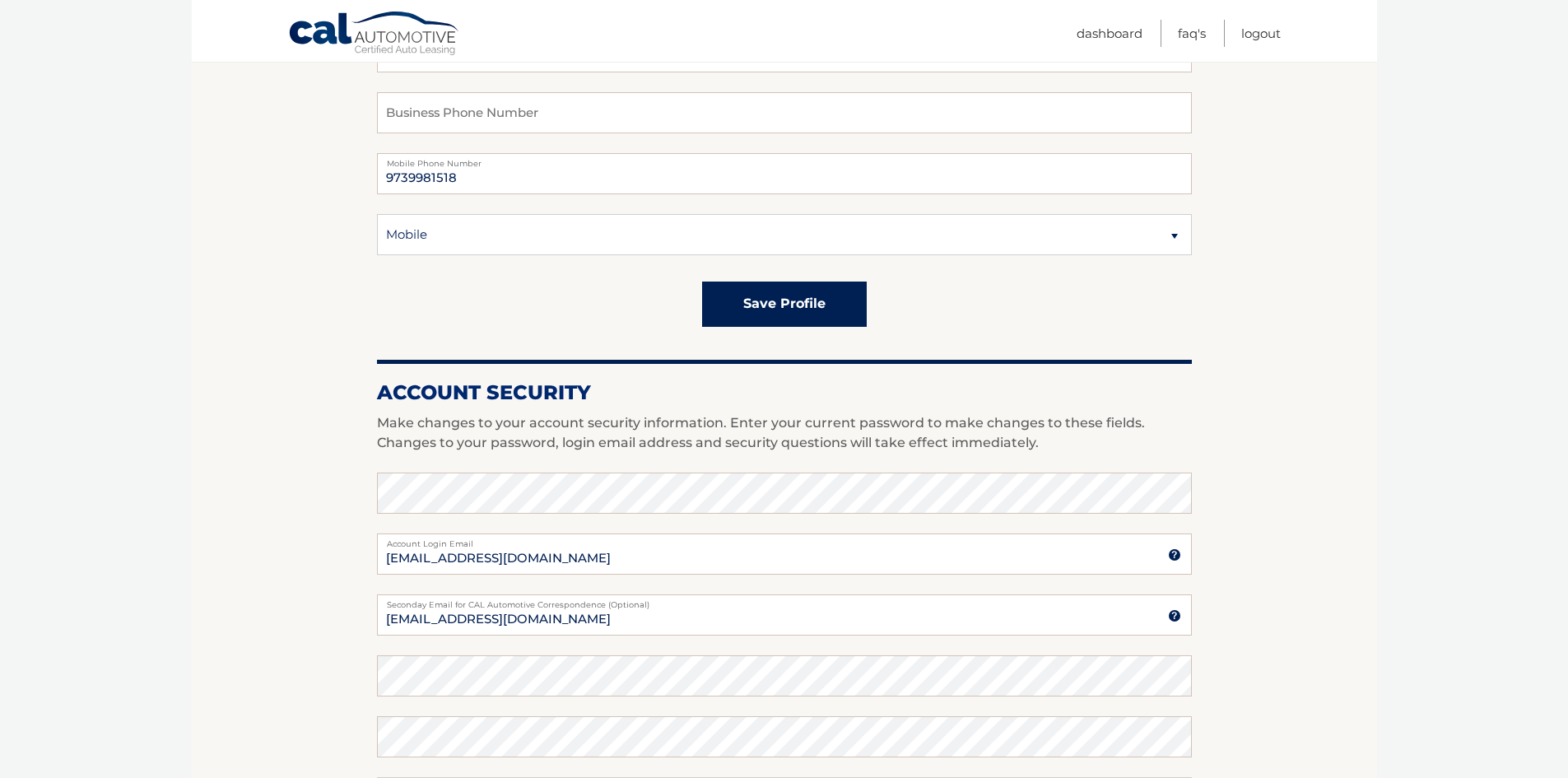
click at [832, 309] on button "save profile" at bounding box center [785, 304] width 165 height 45
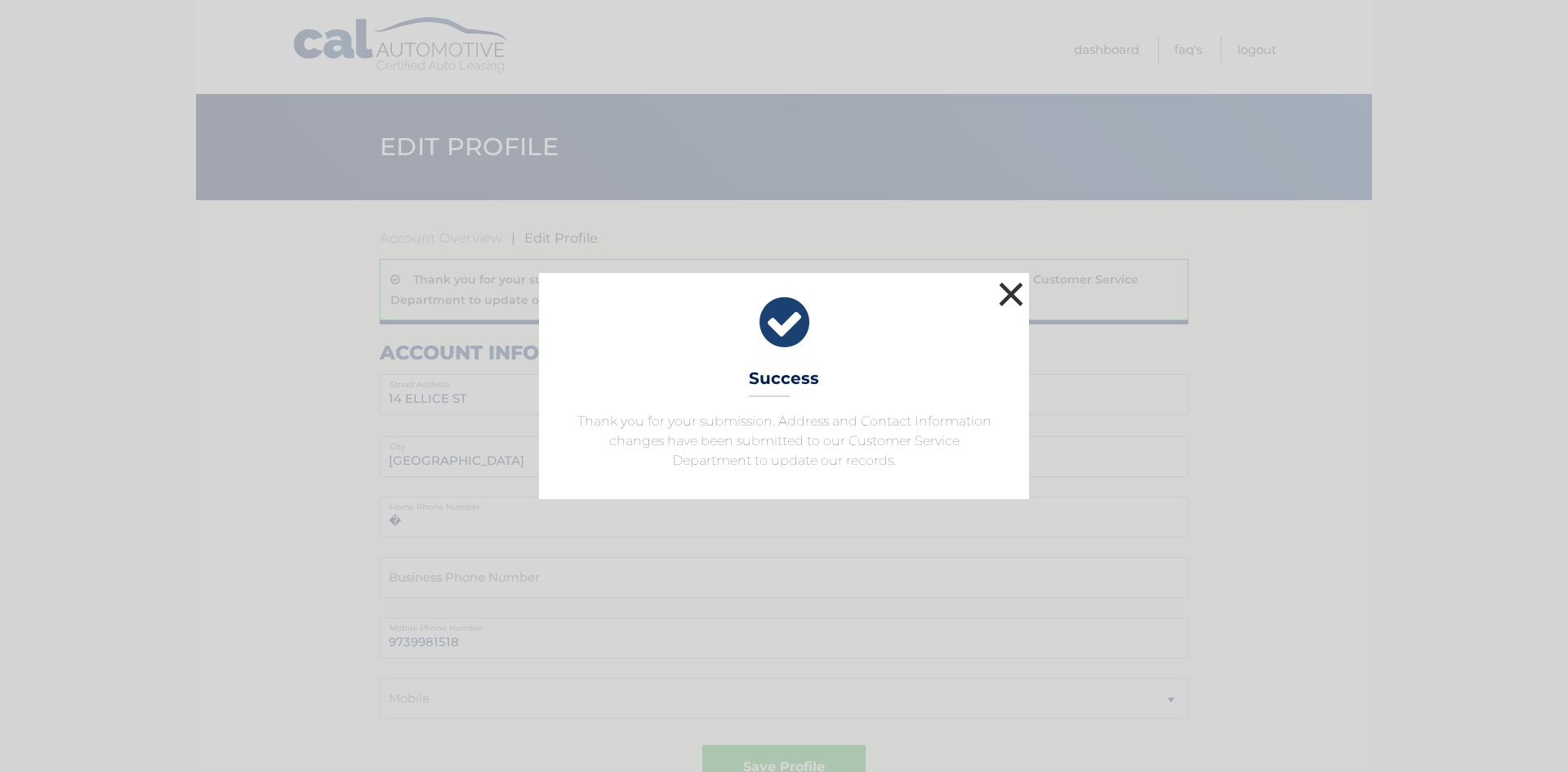
click at [1009, 294] on button "×" at bounding box center [1011, 294] width 33 height 33
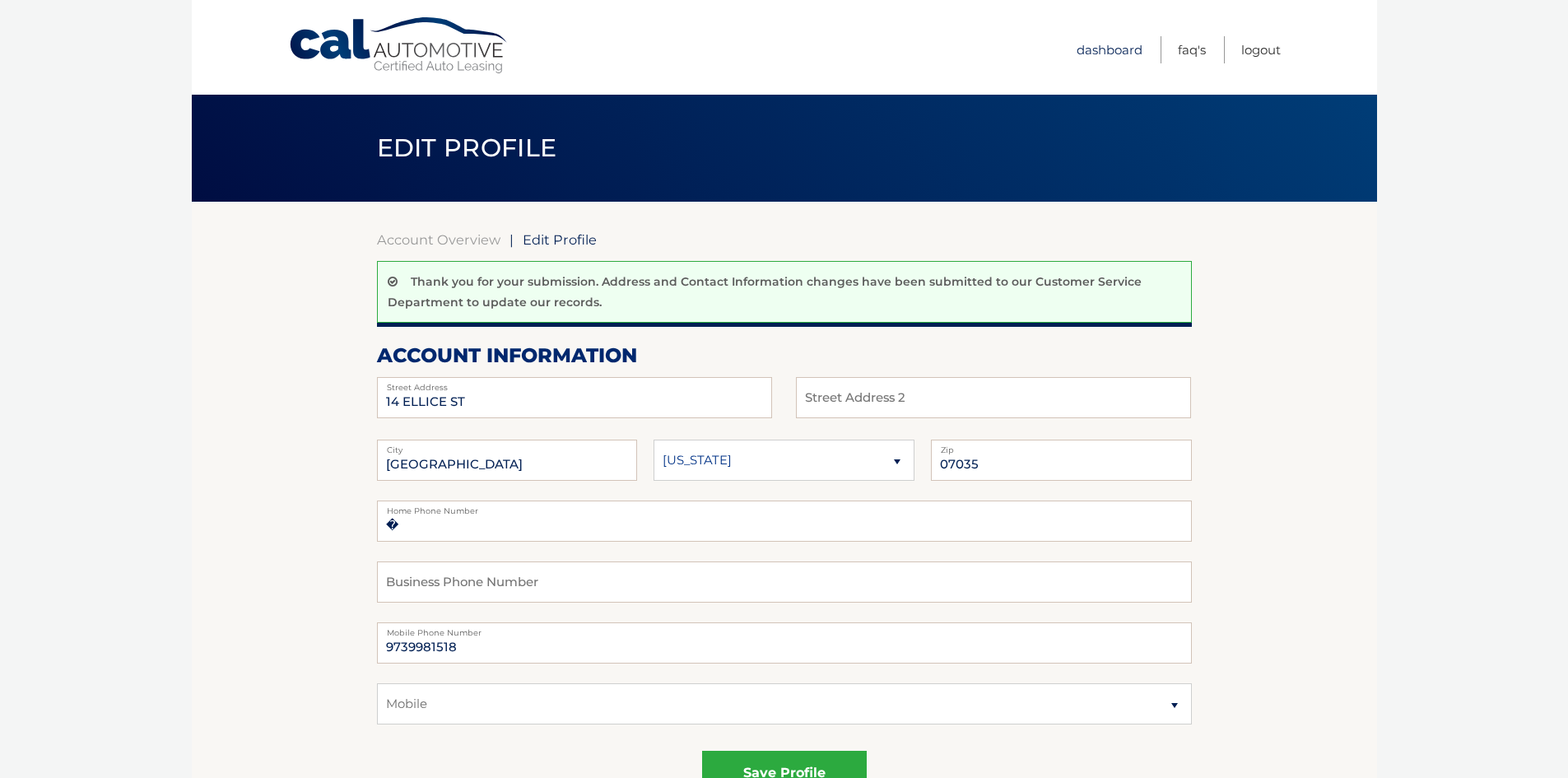
click at [1101, 54] on link "Dashboard" at bounding box center [1109, 50] width 66 height 27
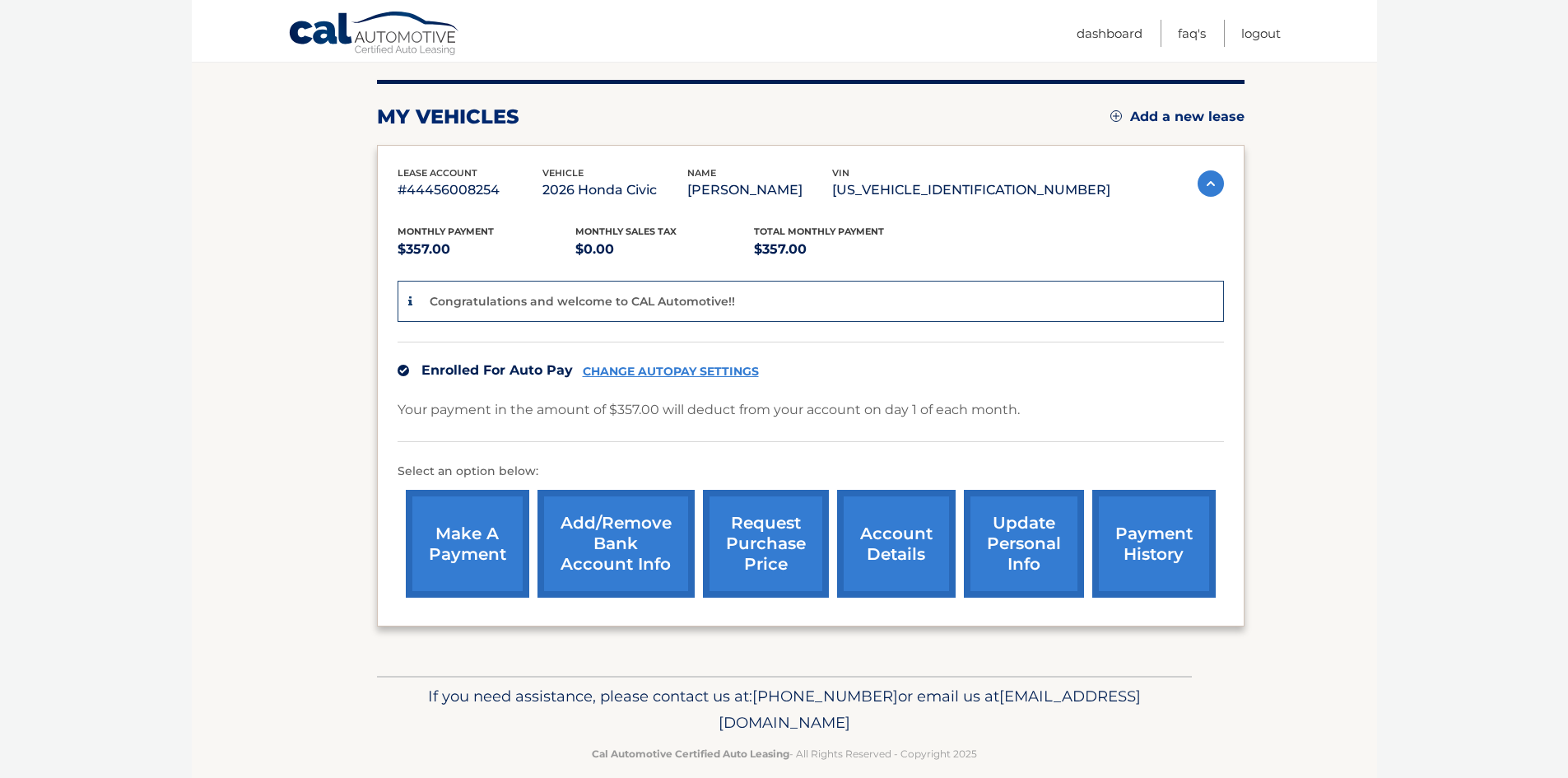
scroll to position [219, 0]
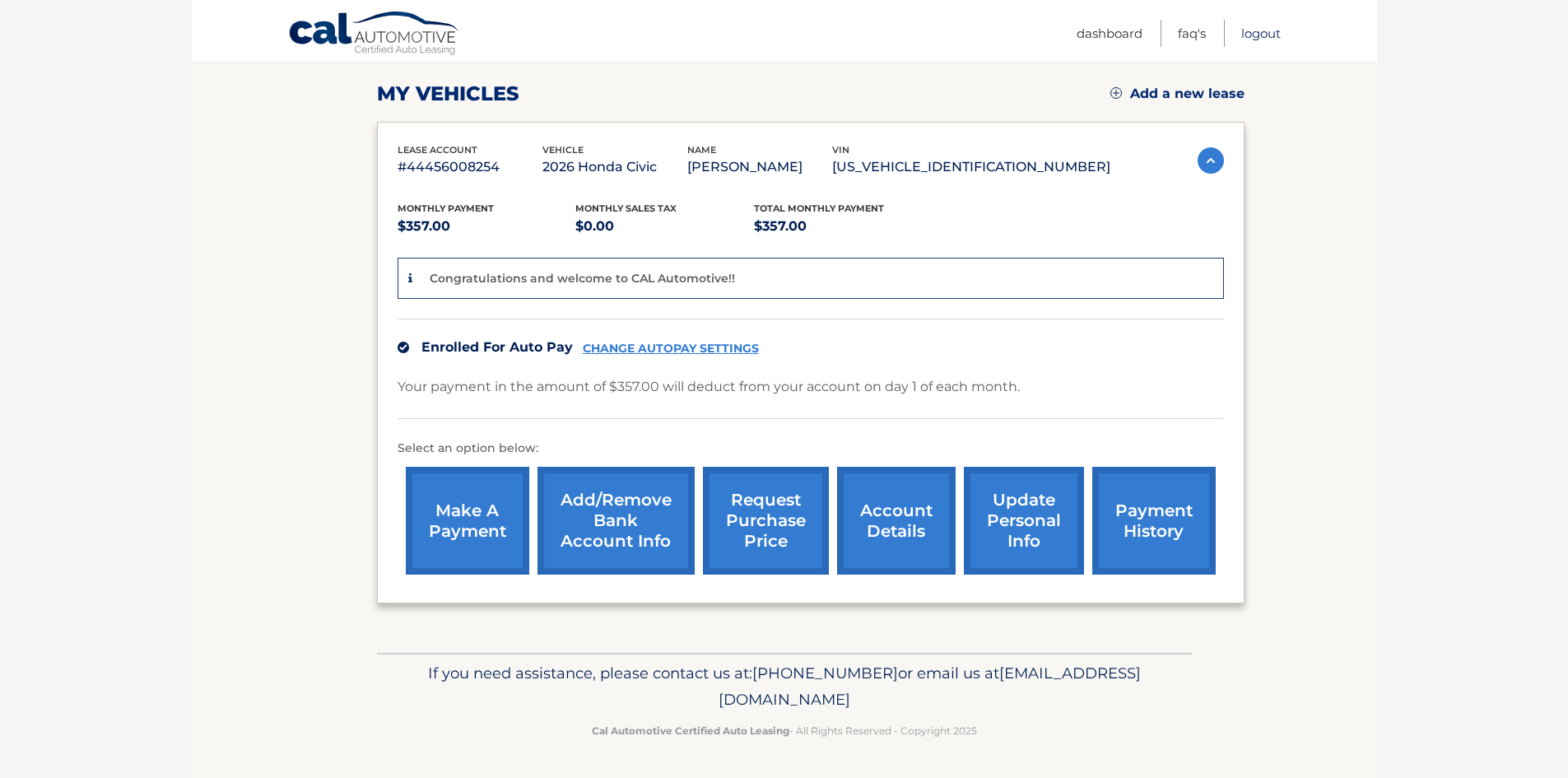
click at [1263, 33] on link "Logout" at bounding box center [1261, 33] width 39 height 27
